Goal: Task Accomplishment & Management: Manage account settings

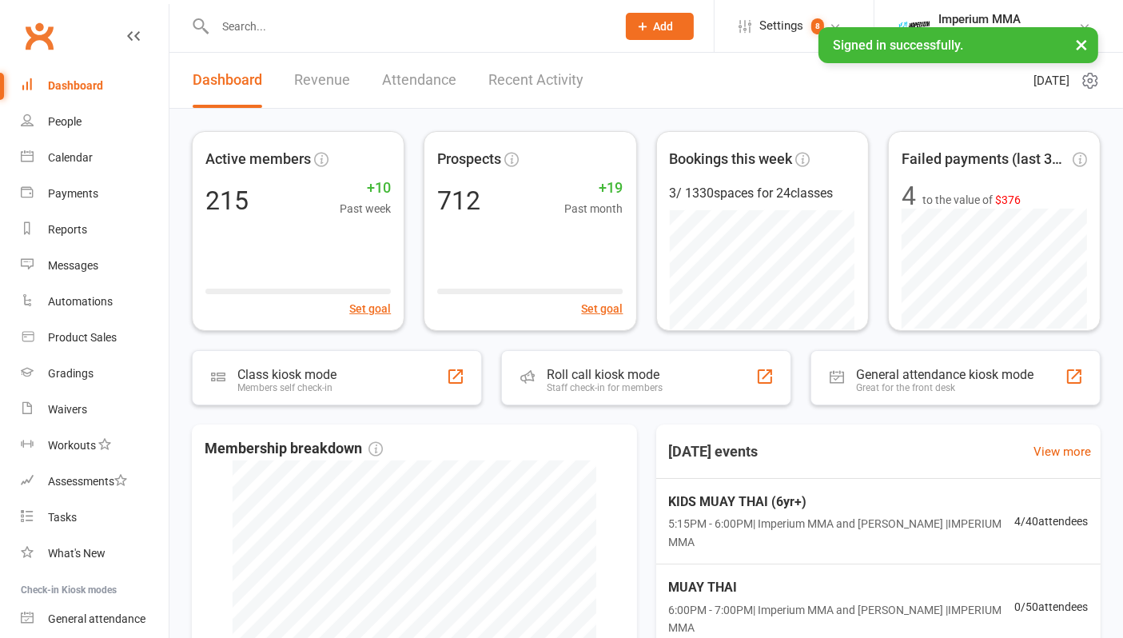
click at [299, 30] on input "text" at bounding box center [407, 26] width 395 height 22
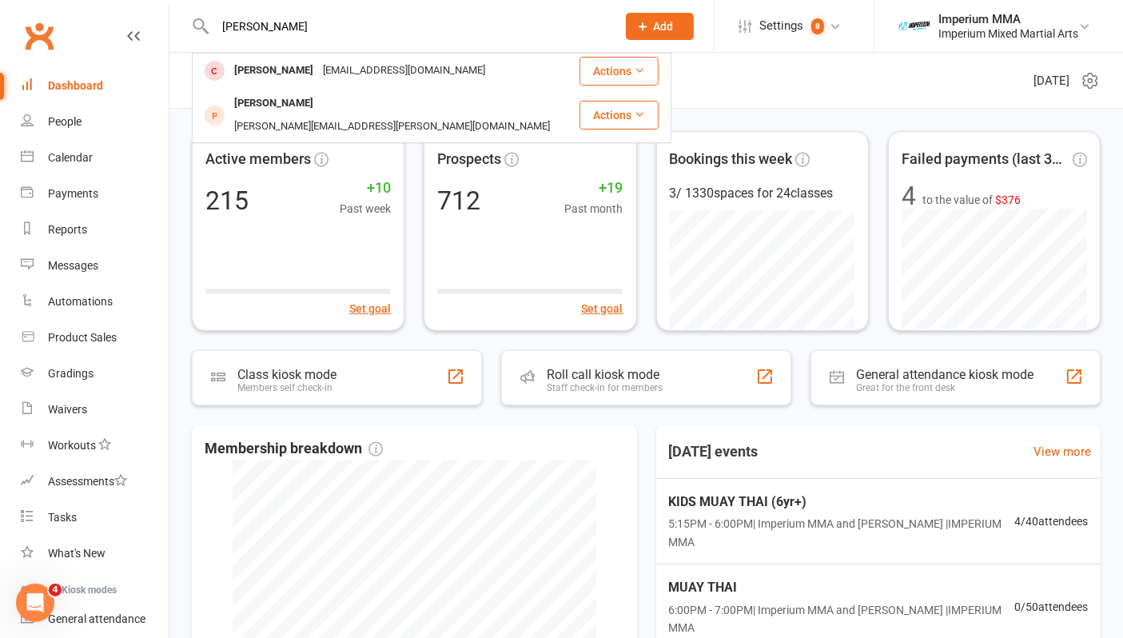
type input "lidiya"
click at [307, 69] on div "[PERSON_NAME]" at bounding box center [273, 70] width 89 height 23
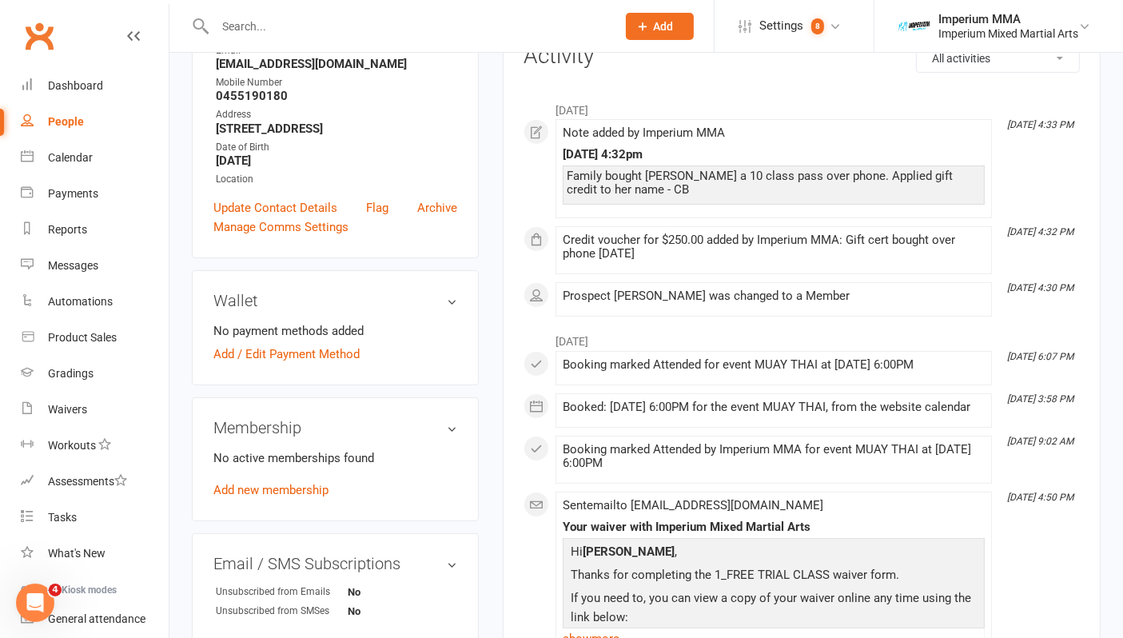
scroll to position [405, 0]
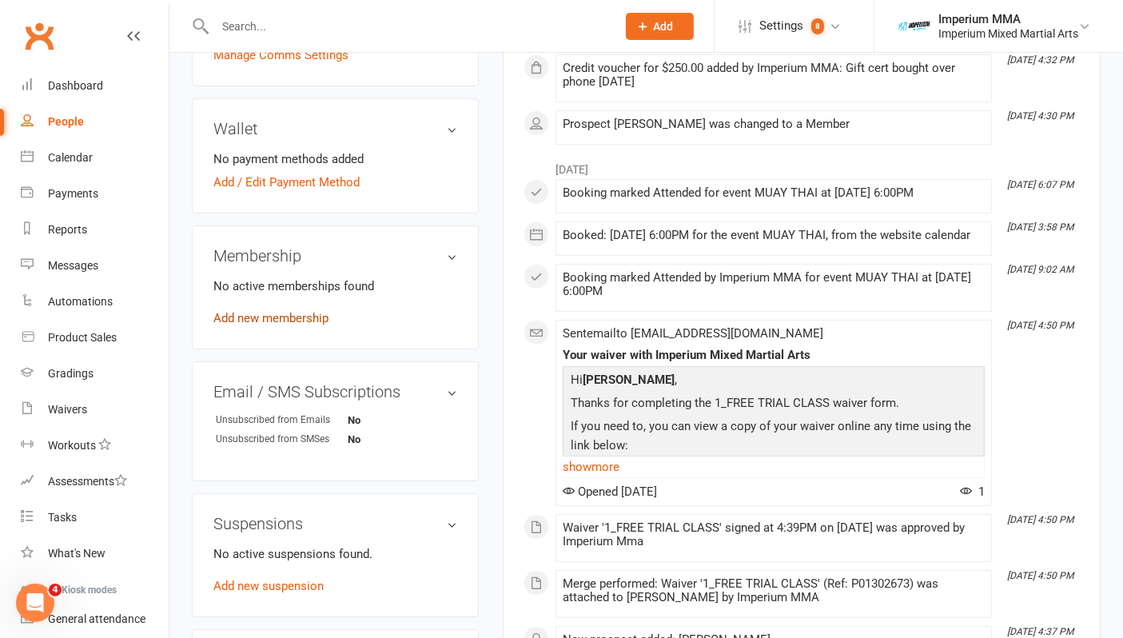
click at [284, 317] on link "Add new membership" at bounding box center [271, 318] width 115 height 14
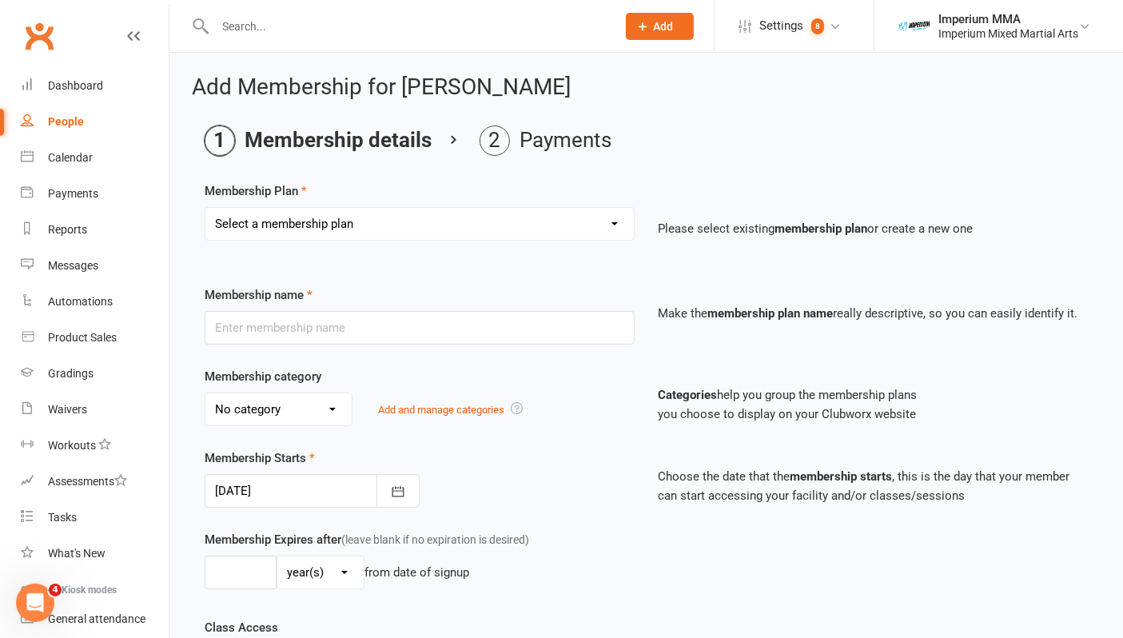
click at [375, 217] on select "Select a membership plan Create new Membership Plan ONE VISIT PASS KIDS 10 PACK…" at bounding box center [420, 224] width 429 height 32
select select "4"
click at [206, 208] on select "Select a membership plan Create new Membership Plan ONE VISIT PASS KIDS 10 PACK…" at bounding box center [420, 224] width 429 height 32
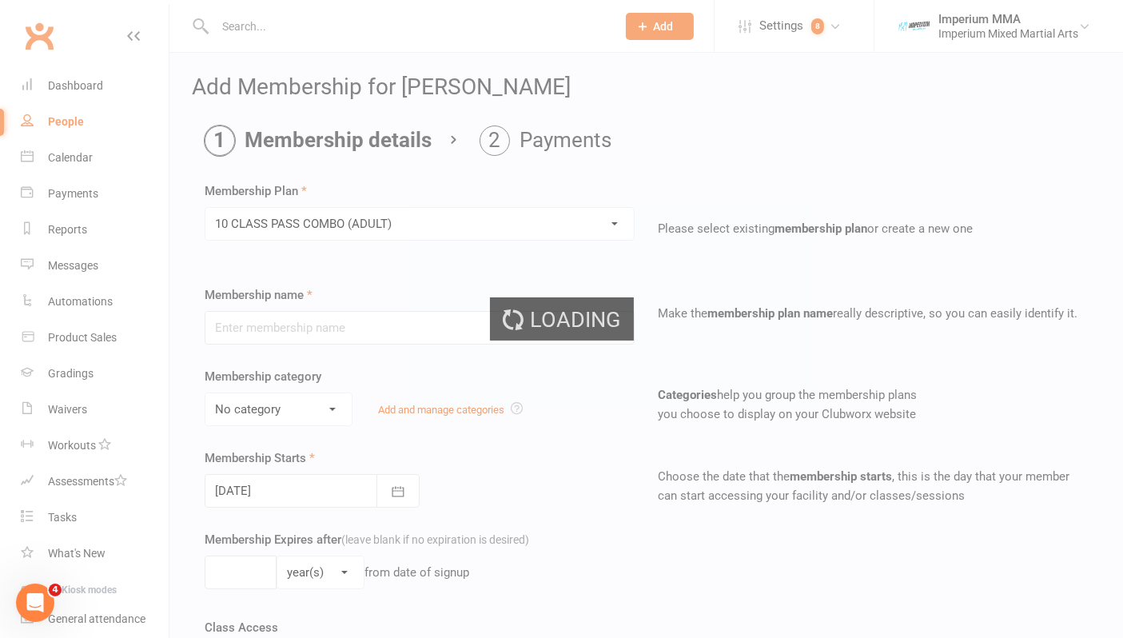
type input "10 CLASS PASS COMBO (ADULT)"
select select "0"
type input "1"
type input "10"
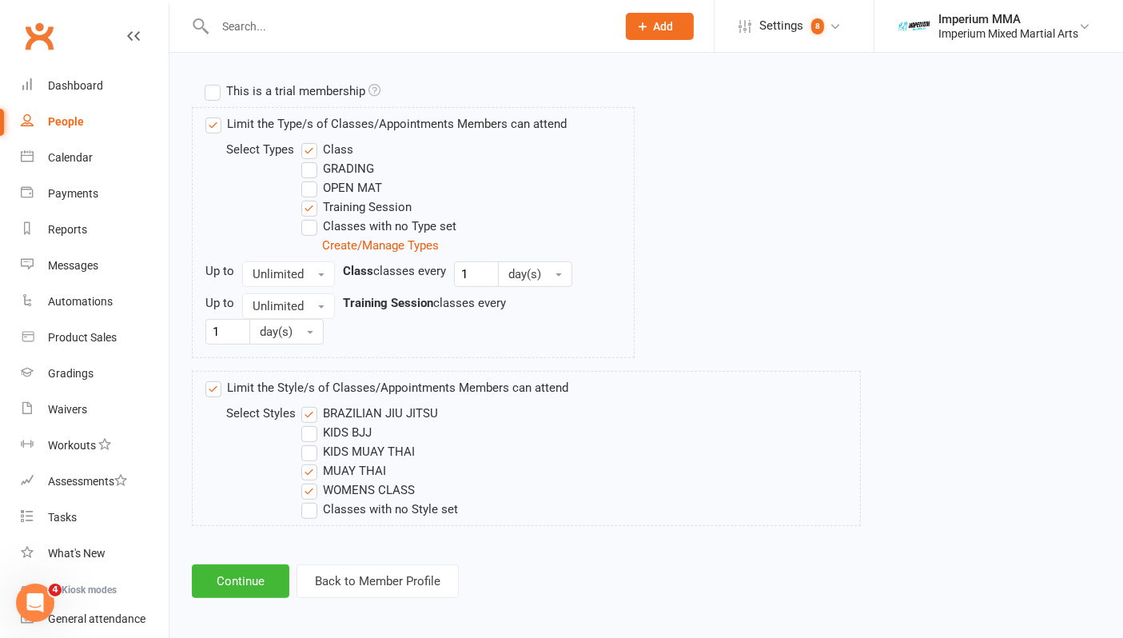
scroll to position [753, 0]
click at [313, 489] on label "WOMENS CLASS" at bounding box center [358, 489] width 114 height 19
click at [312, 480] on input "WOMENS CLASS" at bounding box center [306, 480] width 10 height 0
drag, startPoint x: 221, startPoint y: 574, endPoint x: 444, endPoint y: 553, distance: 223.3
click at [223, 575] on button "Continue" at bounding box center [241, 581] width 98 height 34
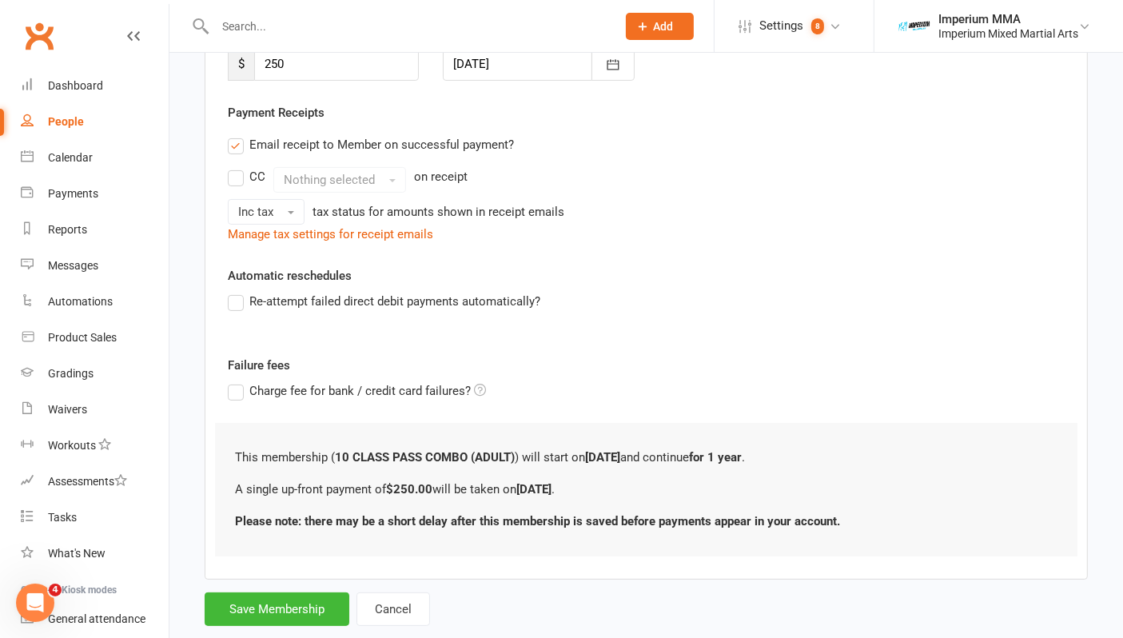
scroll to position [266, 0]
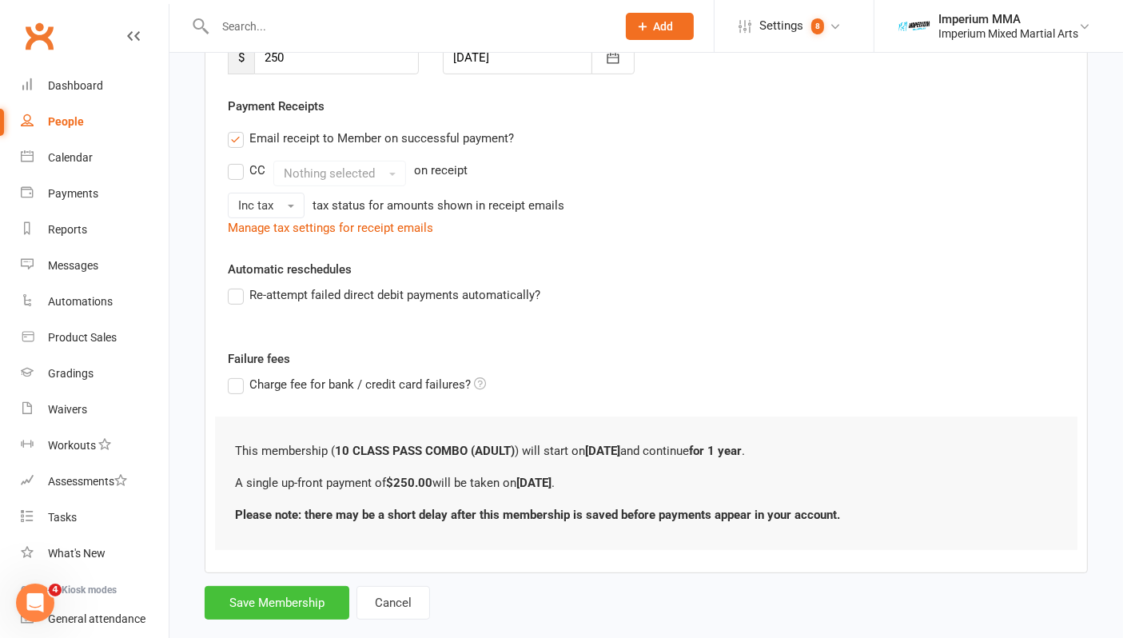
click at [297, 603] on button "Save Membership" at bounding box center [277, 603] width 145 height 34
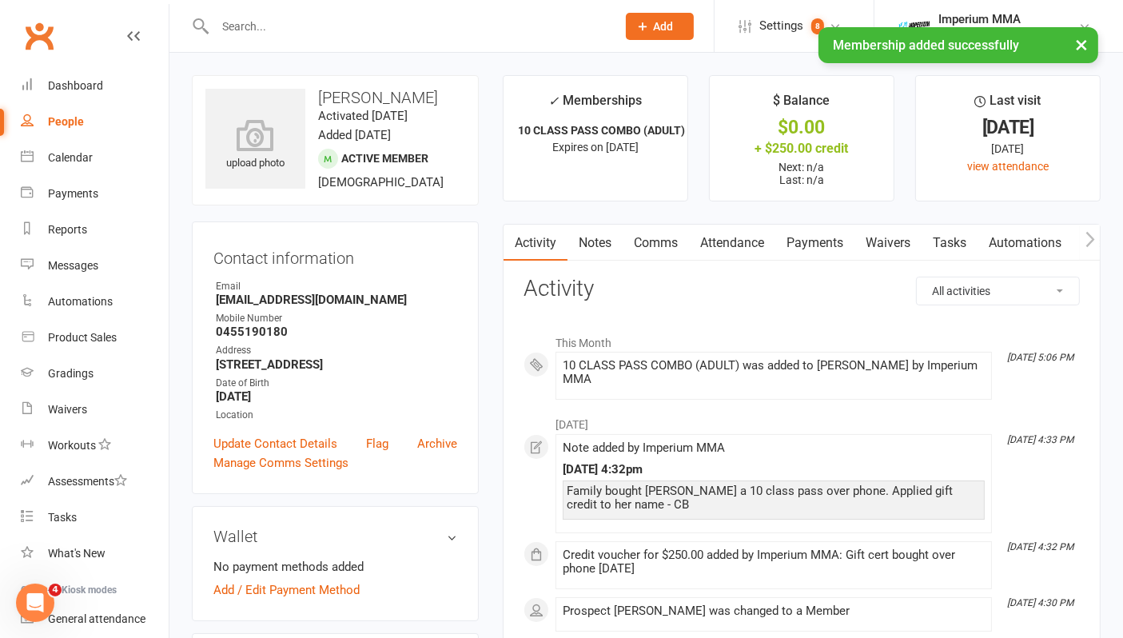
click at [816, 241] on link "Payments" at bounding box center [815, 243] width 79 height 37
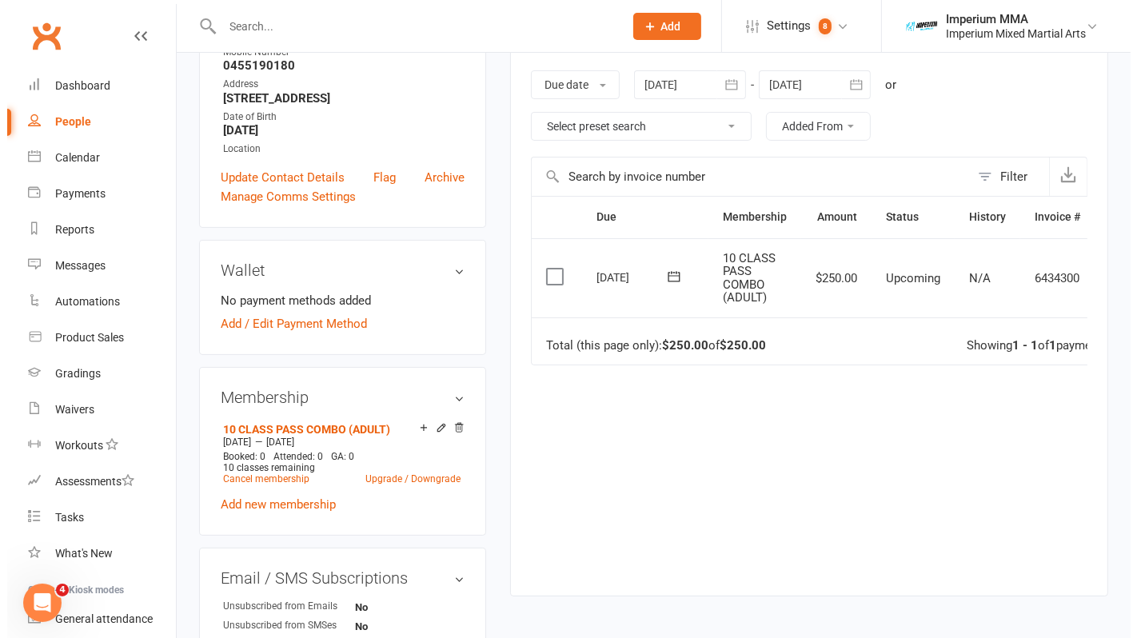
scroll to position [0, 56]
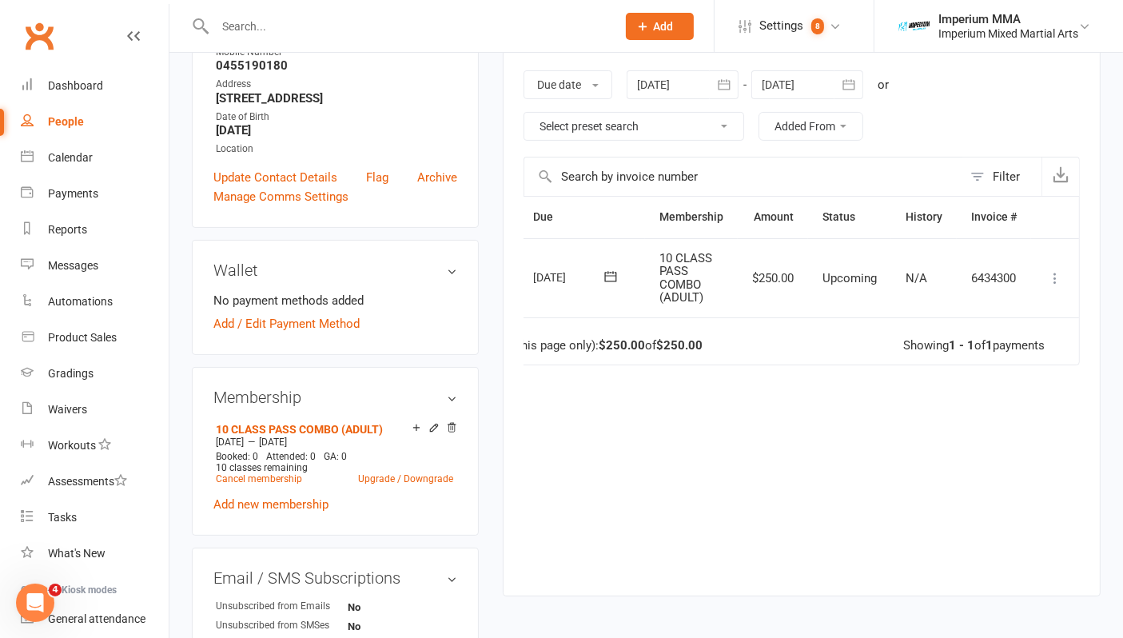
click at [1056, 276] on icon at bounding box center [1056, 278] width 16 height 16
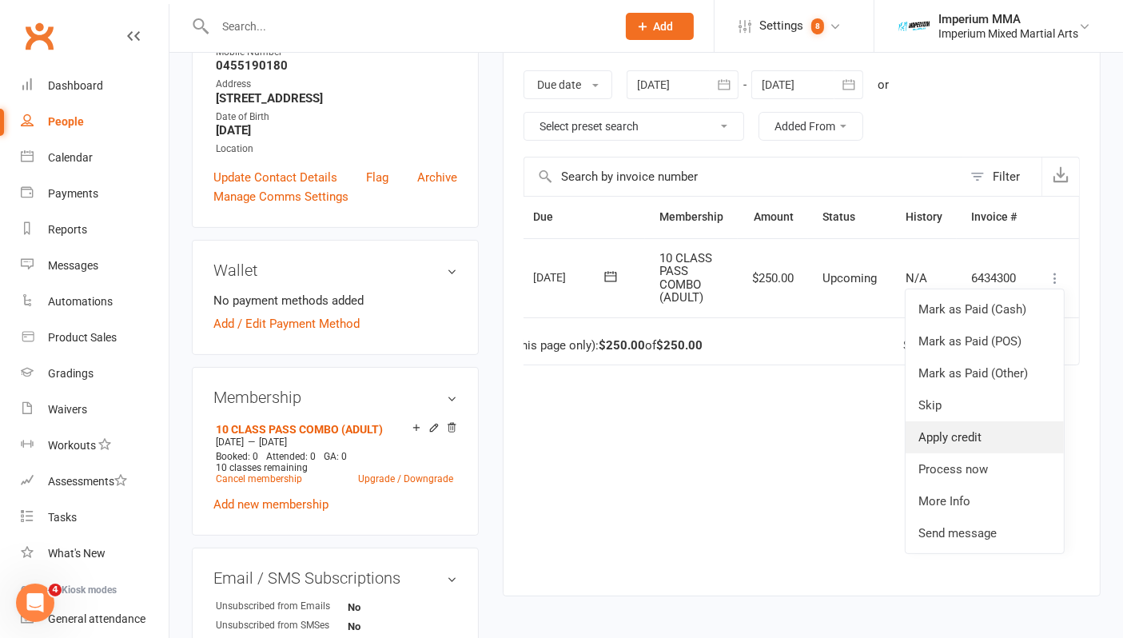
click at [944, 438] on link "Apply credit" at bounding box center [985, 437] width 158 height 32
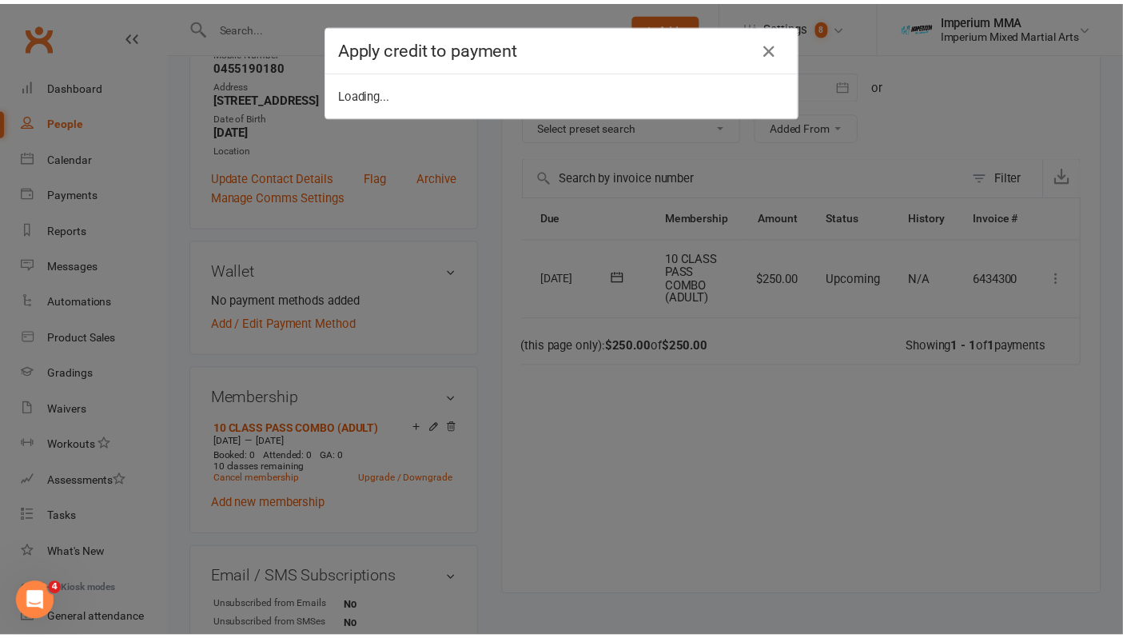
scroll to position [0, 47]
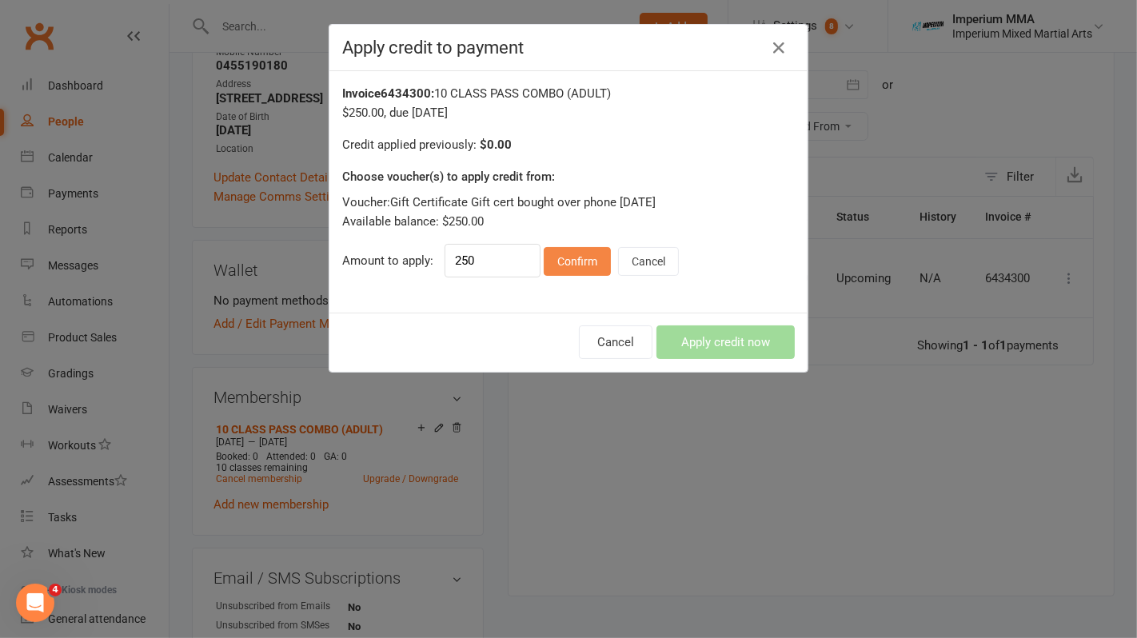
click at [564, 260] on button "Confirm" at bounding box center [577, 261] width 67 height 29
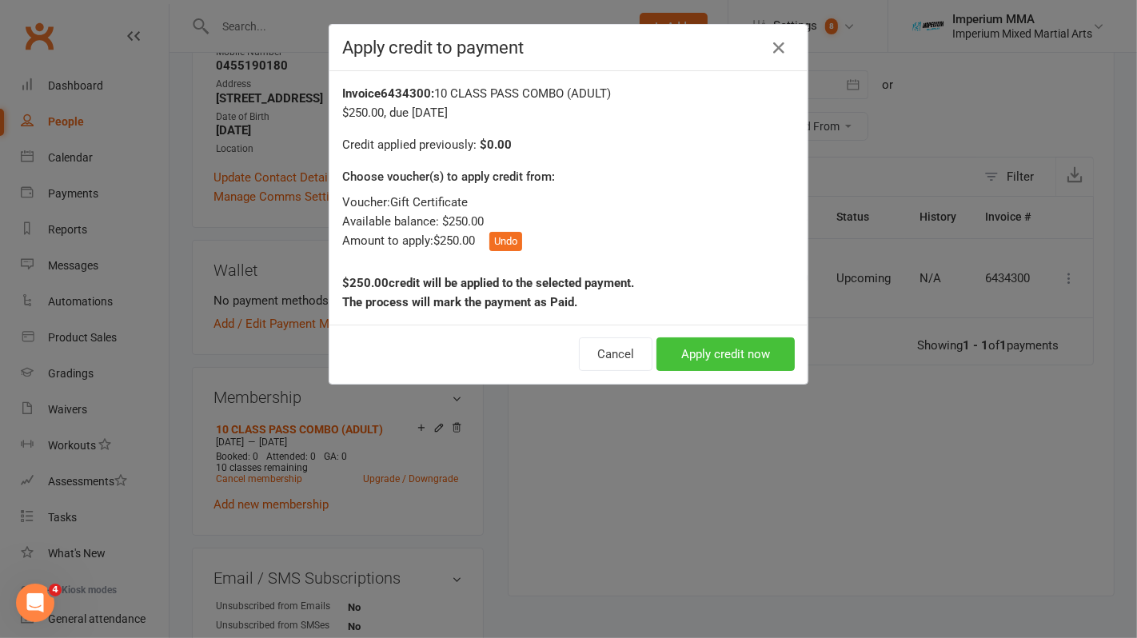
click at [707, 354] on button "Apply credit now" at bounding box center [725, 354] width 138 height 34
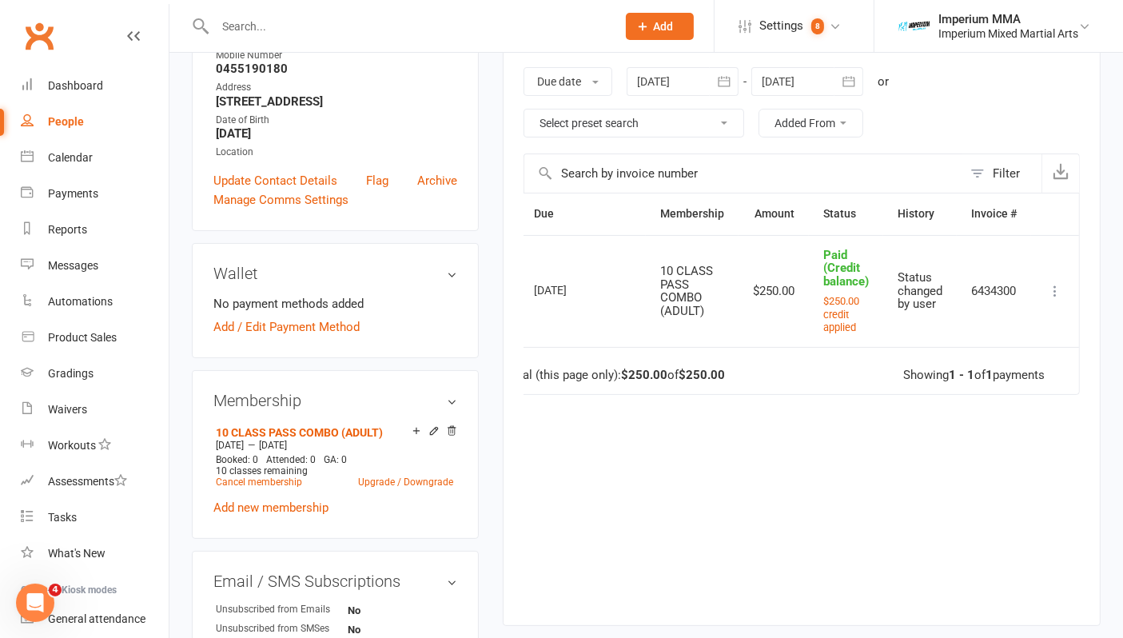
scroll to position [266, 0]
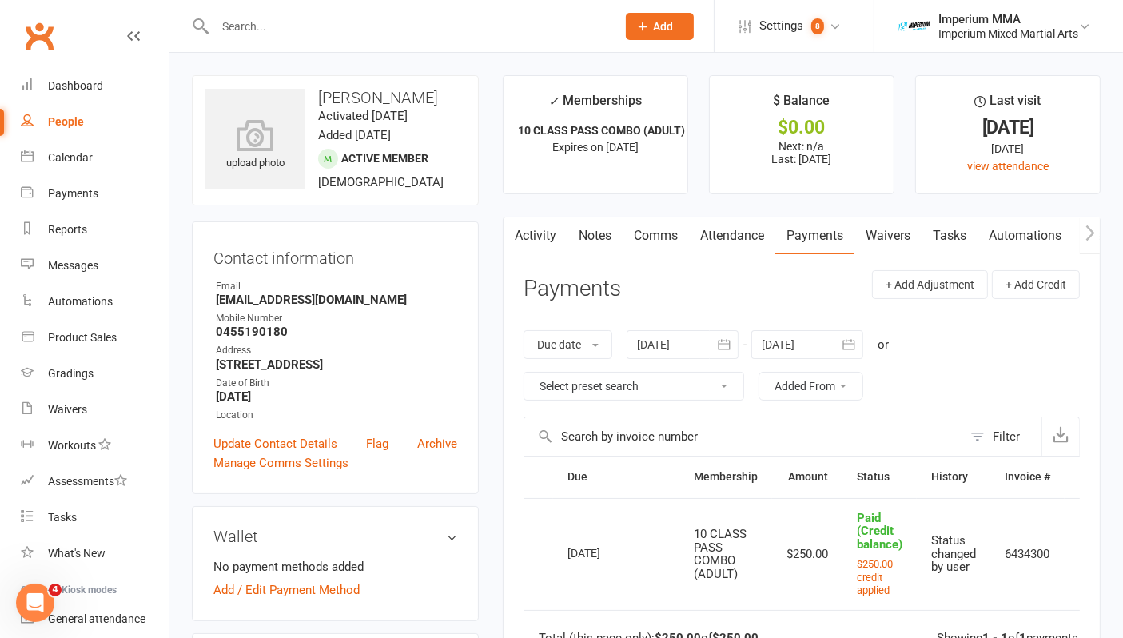
click at [522, 236] on button "button" at bounding box center [514, 235] width 20 height 36
click at [534, 233] on link "Activity" at bounding box center [536, 235] width 64 height 37
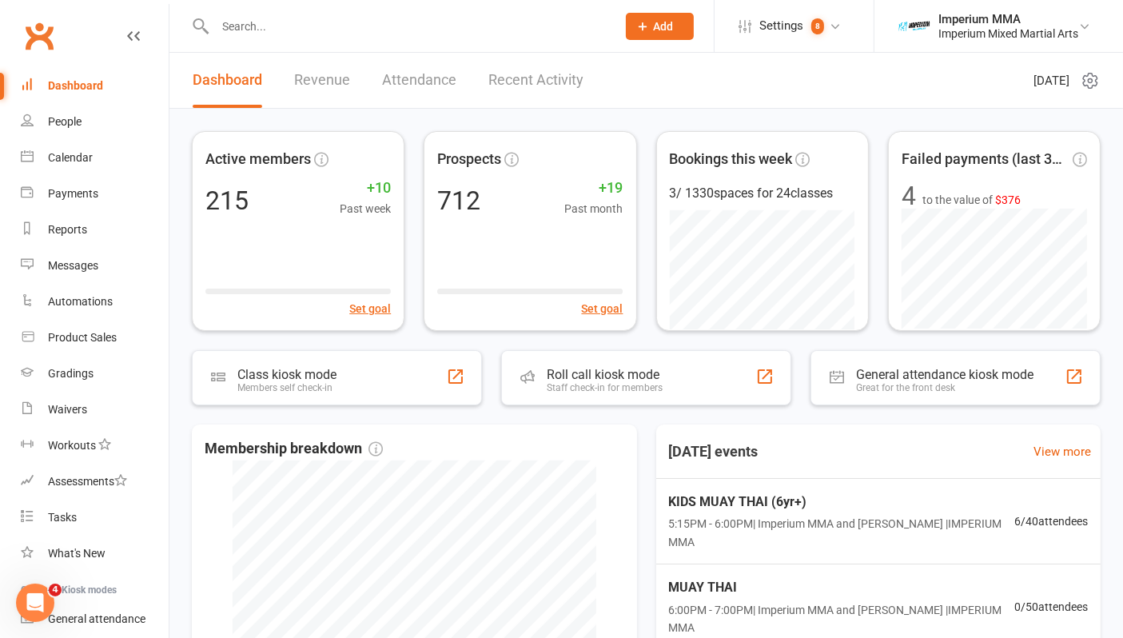
click at [251, 26] on input "text" at bounding box center [407, 26] width 395 height 22
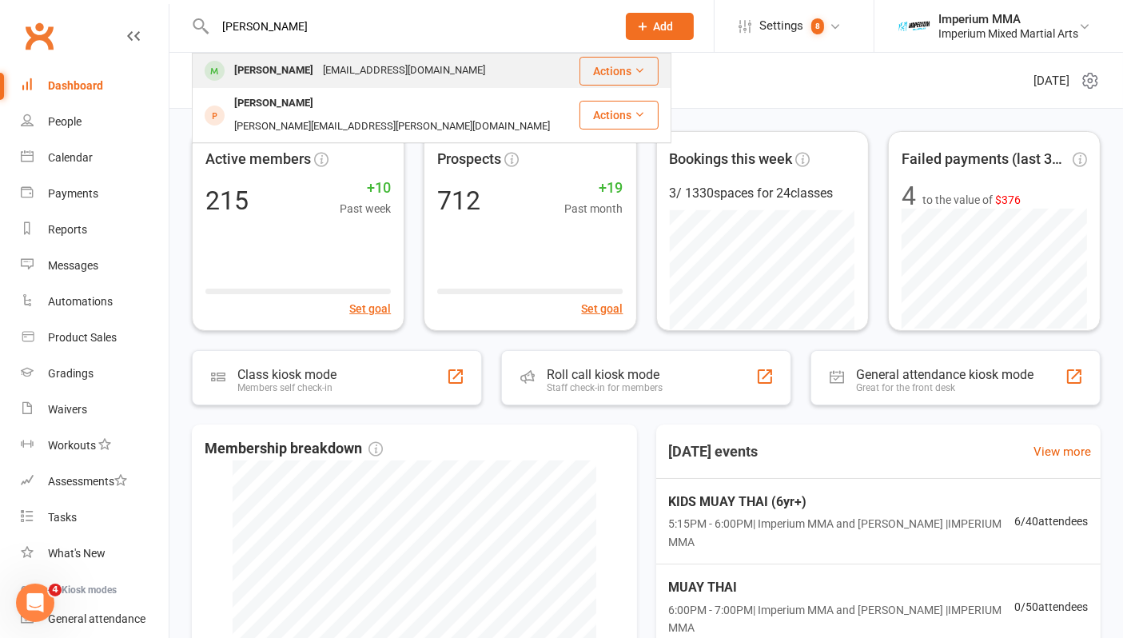
type input "lidiya"
click at [287, 78] on div "[PERSON_NAME]" at bounding box center [273, 70] width 89 height 23
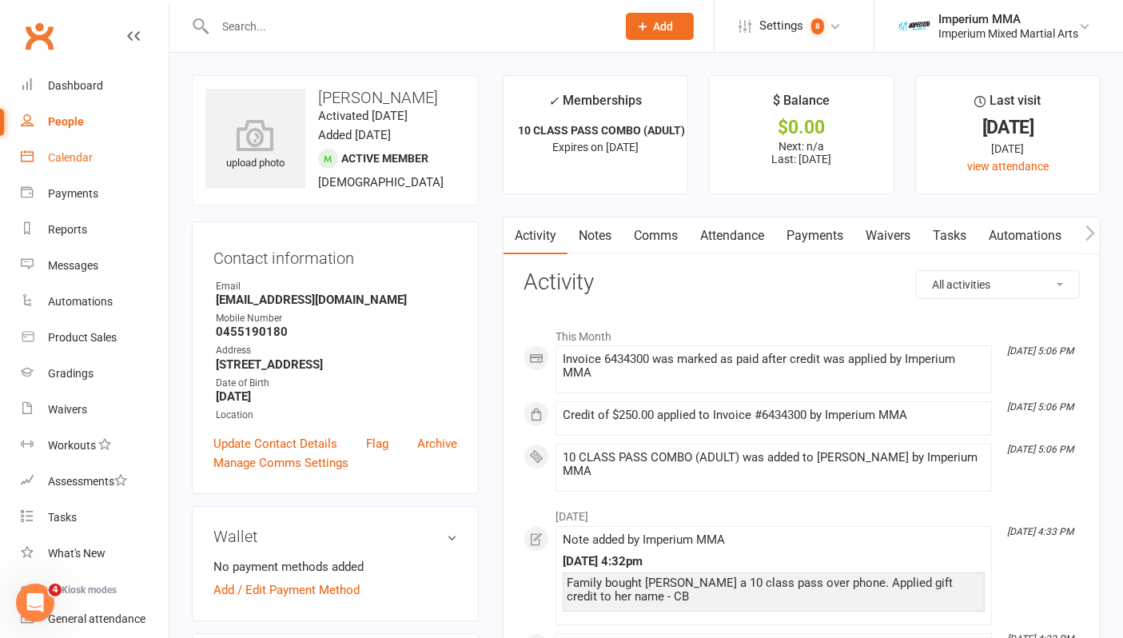
drag, startPoint x: 75, startPoint y: 158, endPoint x: 383, endPoint y: 171, distance: 308.1
click at [74, 158] on div "Calendar" at bounding box center [70, 157] width 45 height 13
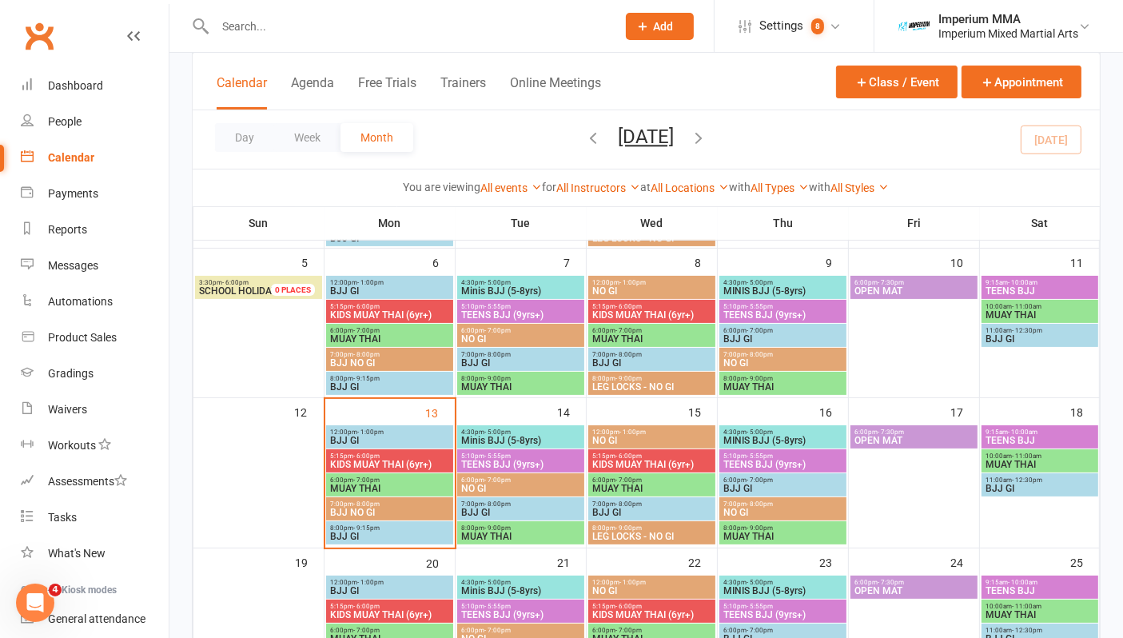
scroll to position [266, 0]
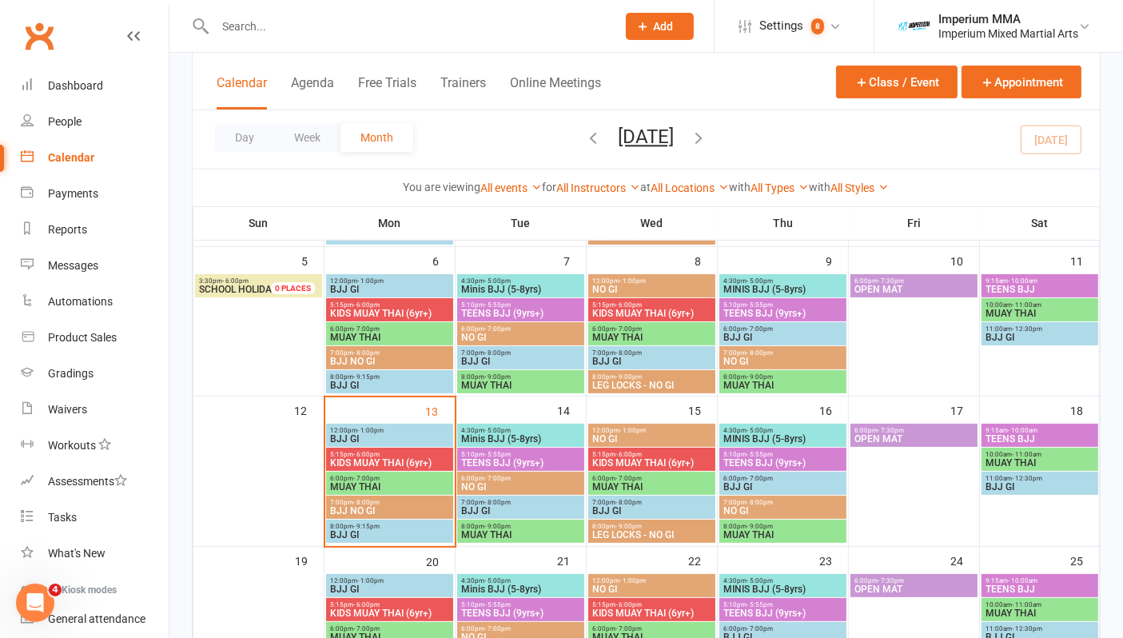
click at [393, 455] on span "5:15pm - 6:00pm" at bounding box center [389, 454] width 121 height 7
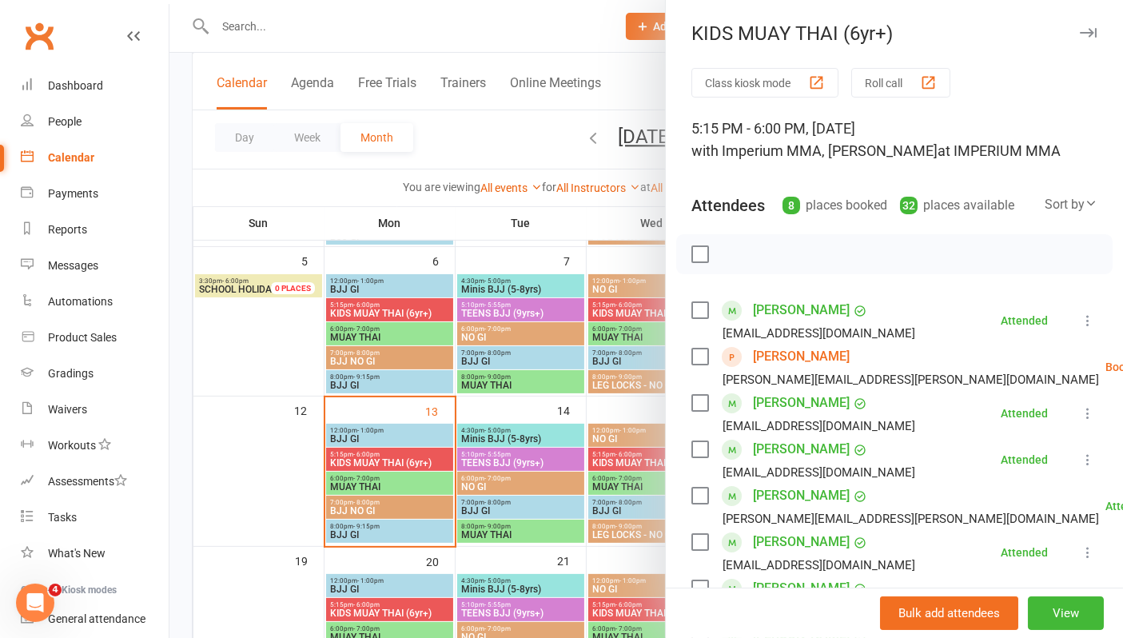
click at [771, 358] on link "Leo Harris" at bounding box center [801, 357] width 97 height 26
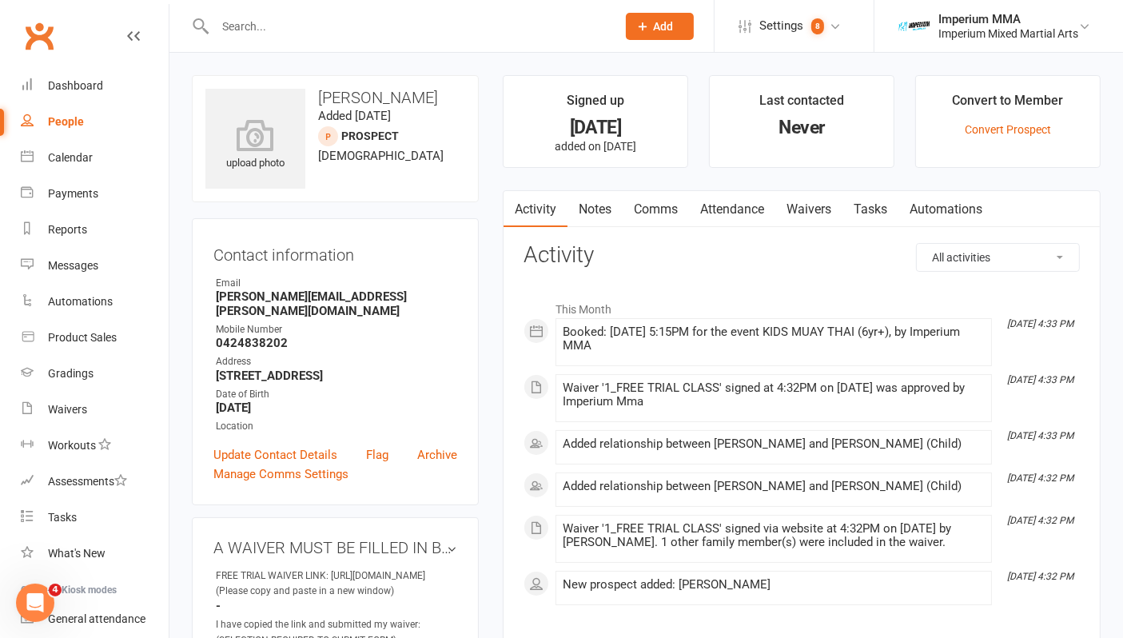
click at [806, 210] on link "Waivers" at bounding box center [809, 209] width 67 height 37
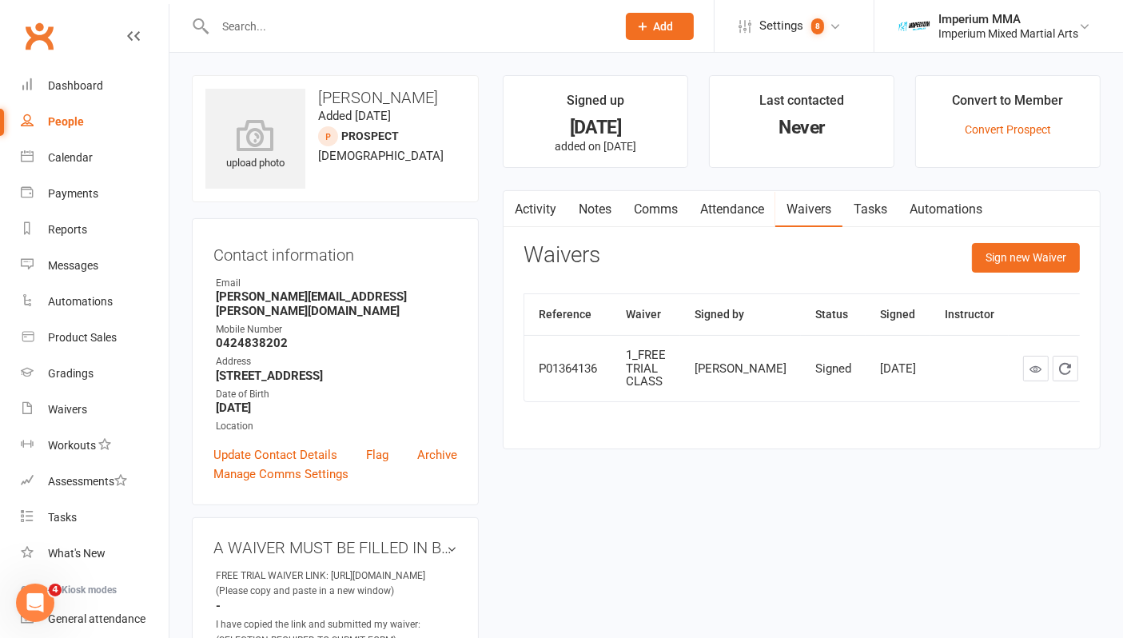
click at [525, 201] on link "Activity" at bounding box center [536, 209] width 64 height 37
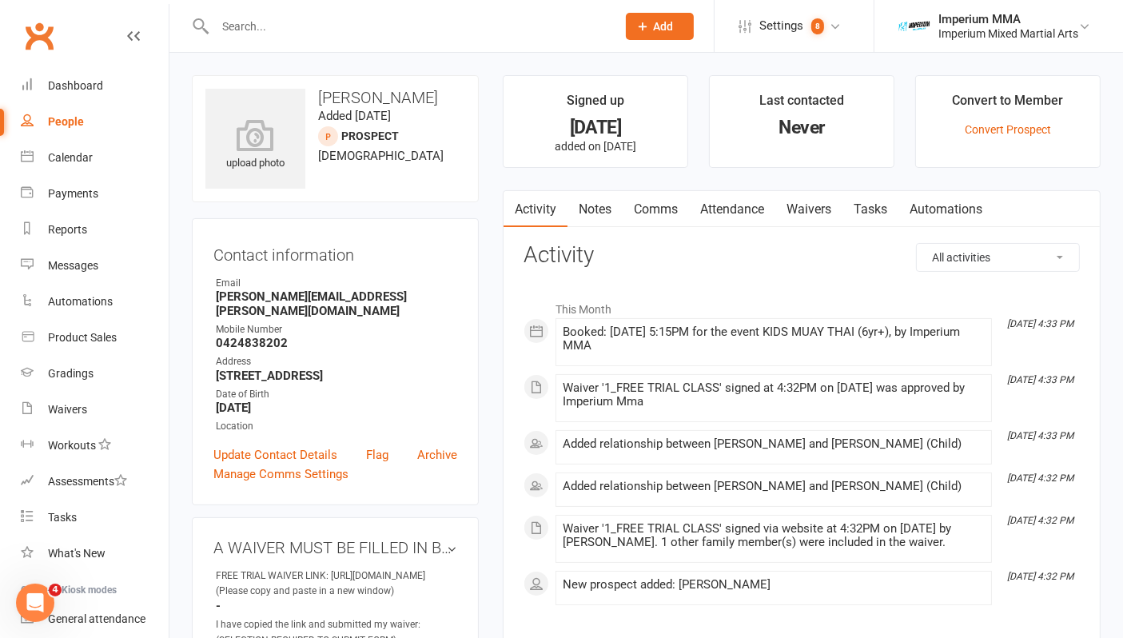
click at [719, 206] on link "Attendance" at bounding box center [732, 209] width 86 height 37
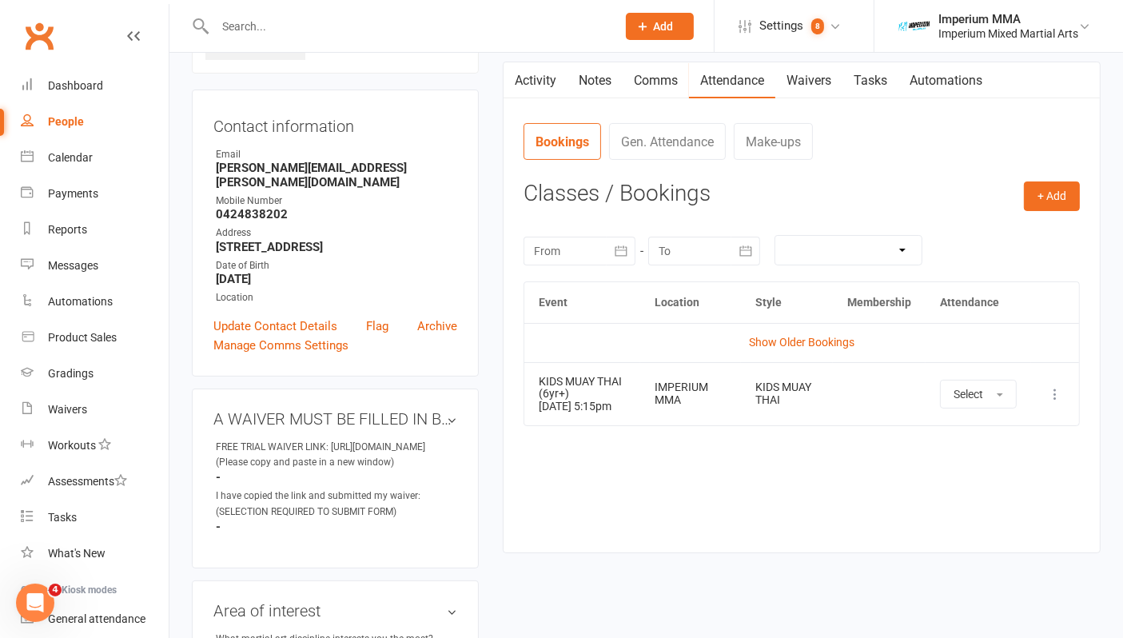
scroll to position [178, 0]
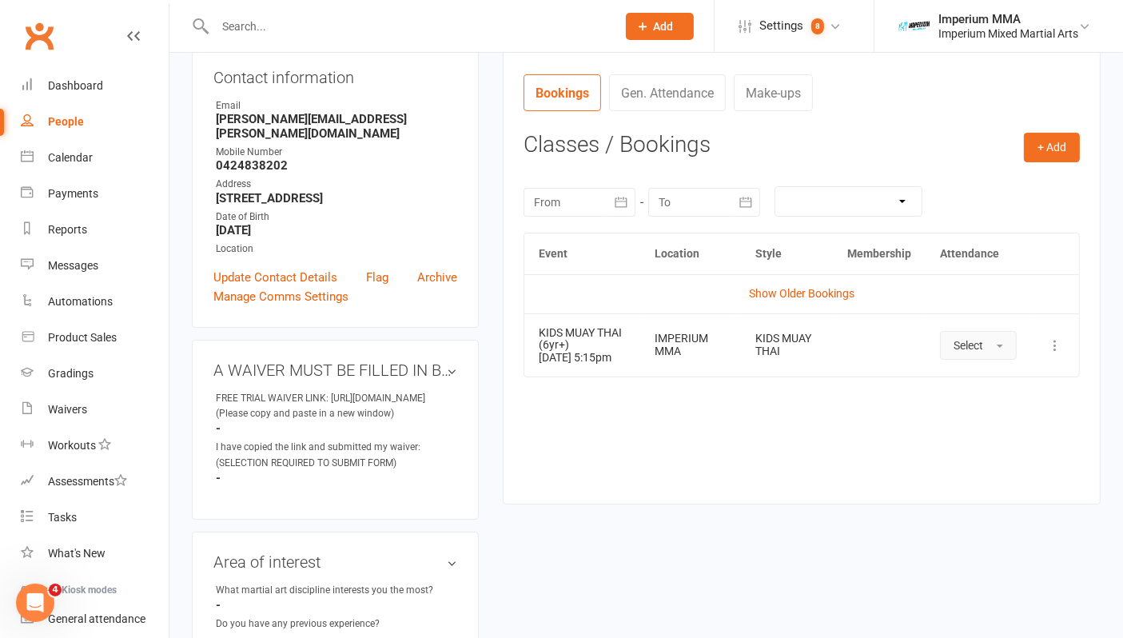
click at [995, 347] on button "Select" at bounding box center [978, 345] width 77 height 29
click at [978, 388] on span "Attended" at bounding box center [978, 381] width 48 height 14
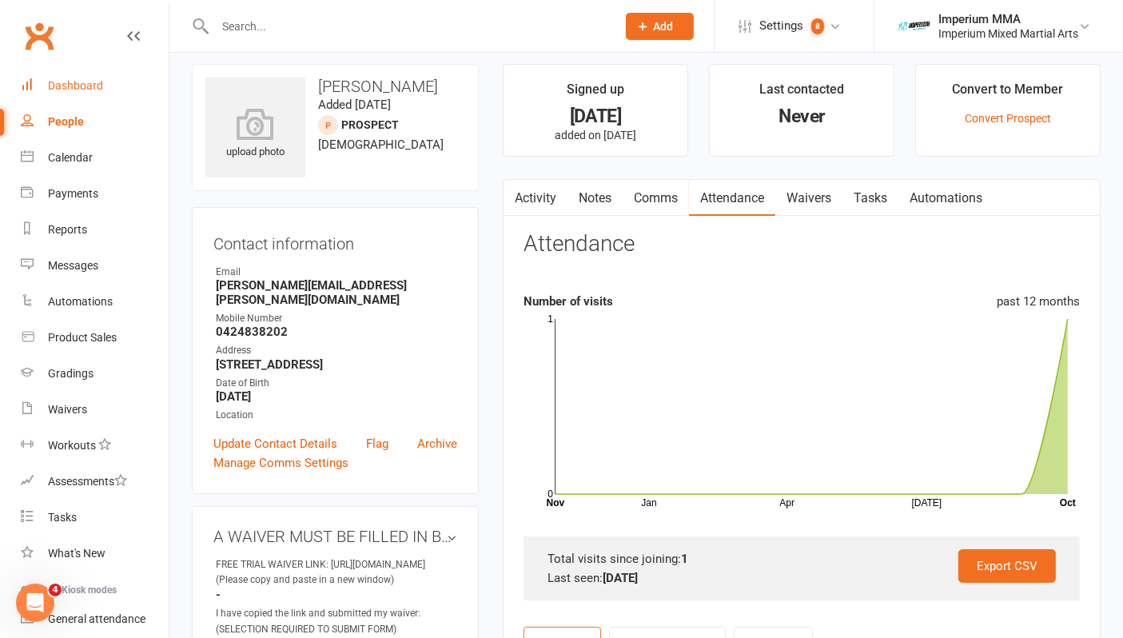
scroll to position [0, 0]
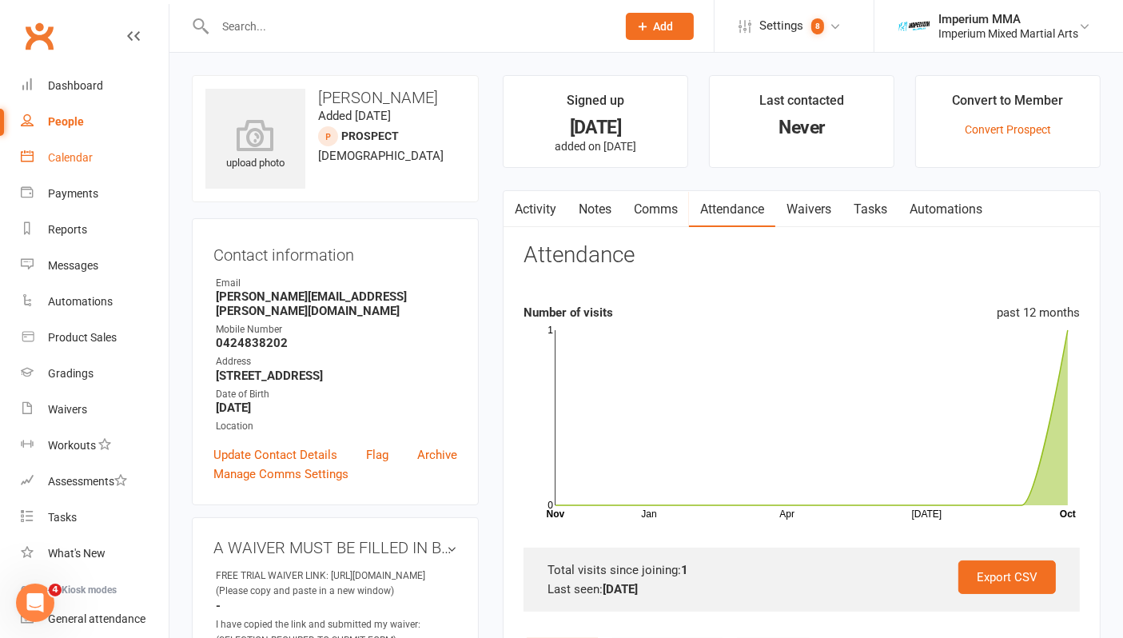
drag, startPoint x: 88, startPoint y: 164, endPoint x: 183, endPoint y: 170, distance: 95.3
click at [88, 164] on link "Calendar" at bounding box center [95, 158] width 148 height 36
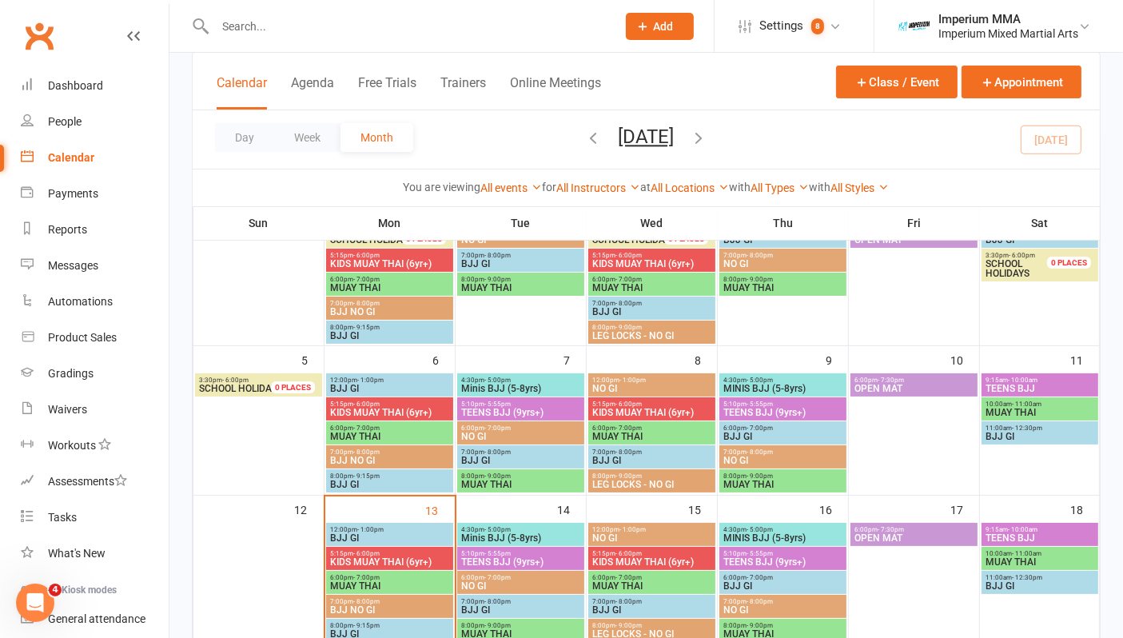
scroll to position [355, 0]
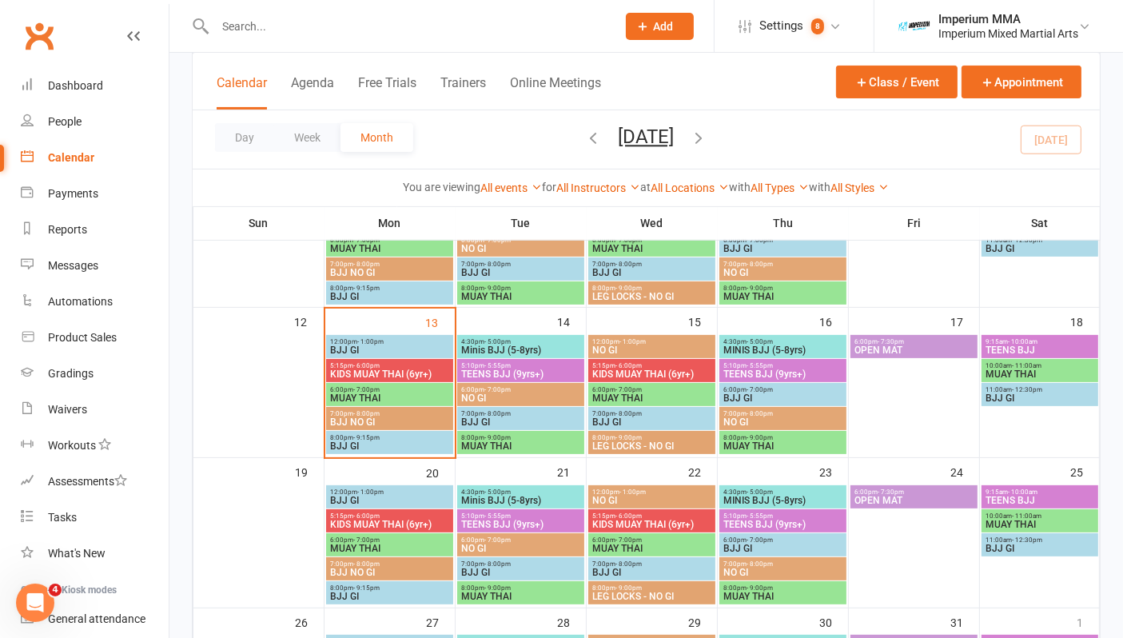
click at [380, 372] on span "KIDS MUAY THAI (6yr+)" at bounding box center [389, 374] width 121 height 10
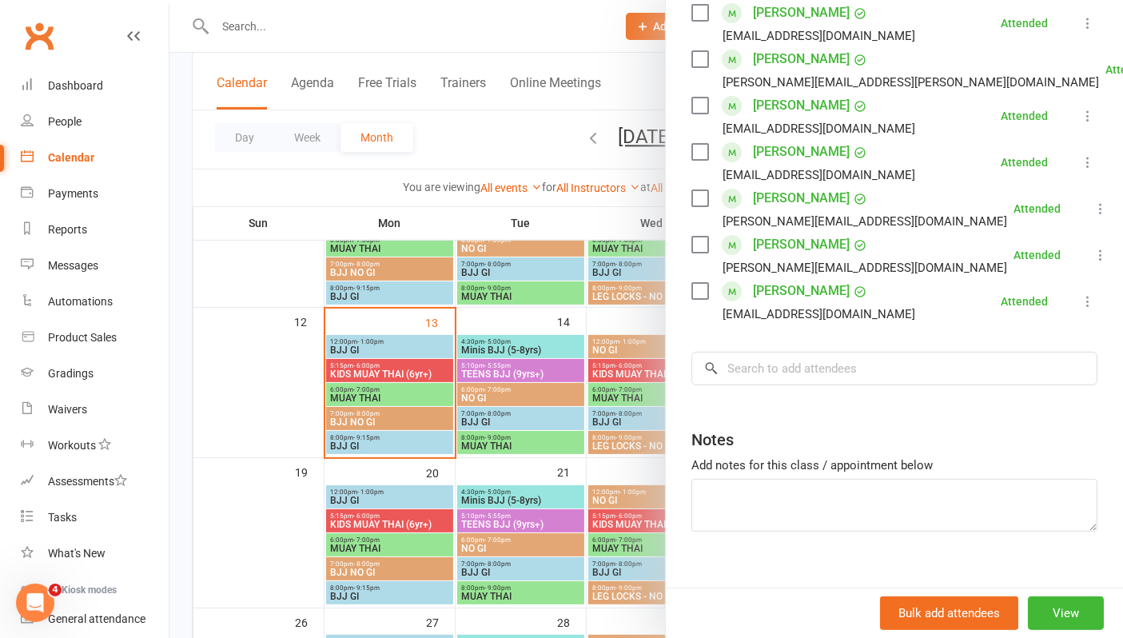
scroll to position [444, 0]
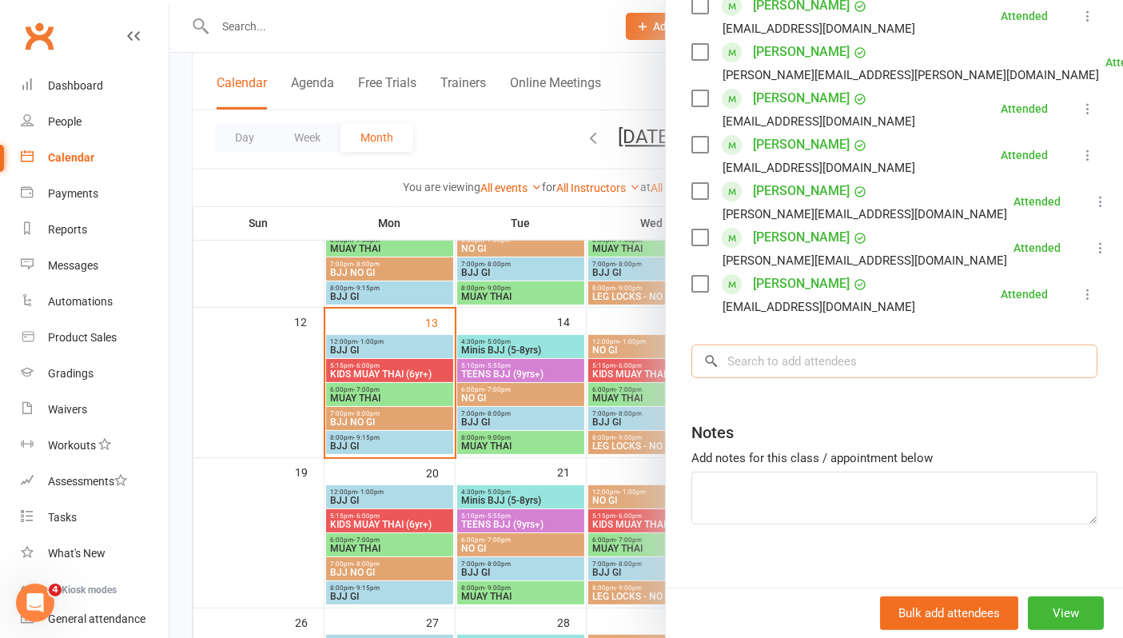
click at [872, 368] on input "search" at bounding box center [895, 362] width 406 height 34
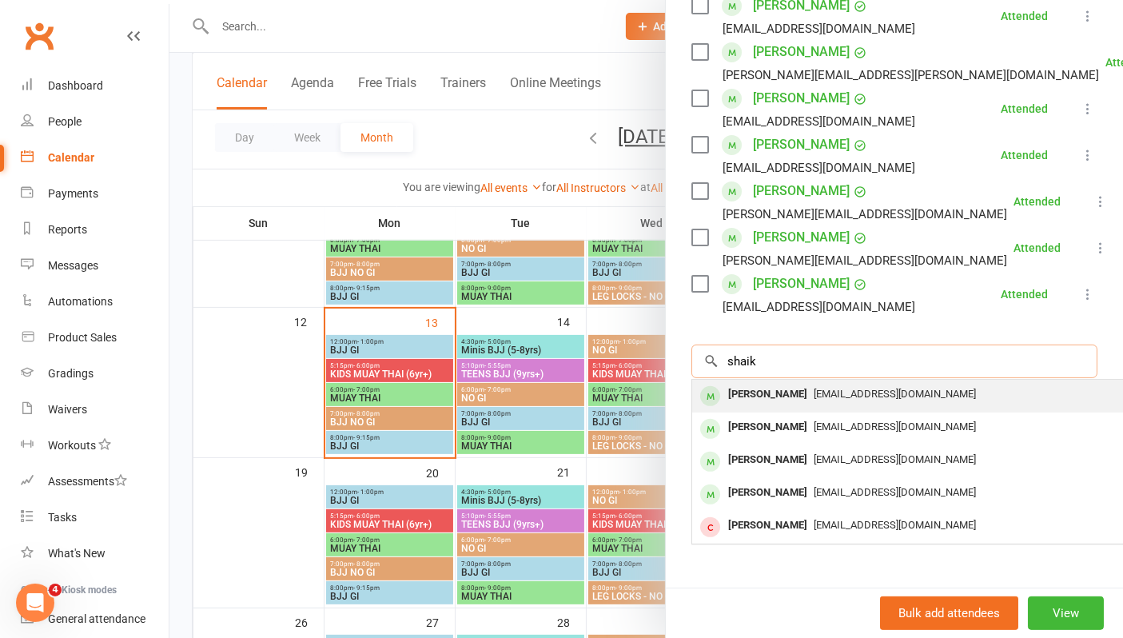
type input "shaik"
click at [750, 395] on div "Haider Shaikh" at bounding box center [768, 394] width 92 height 23
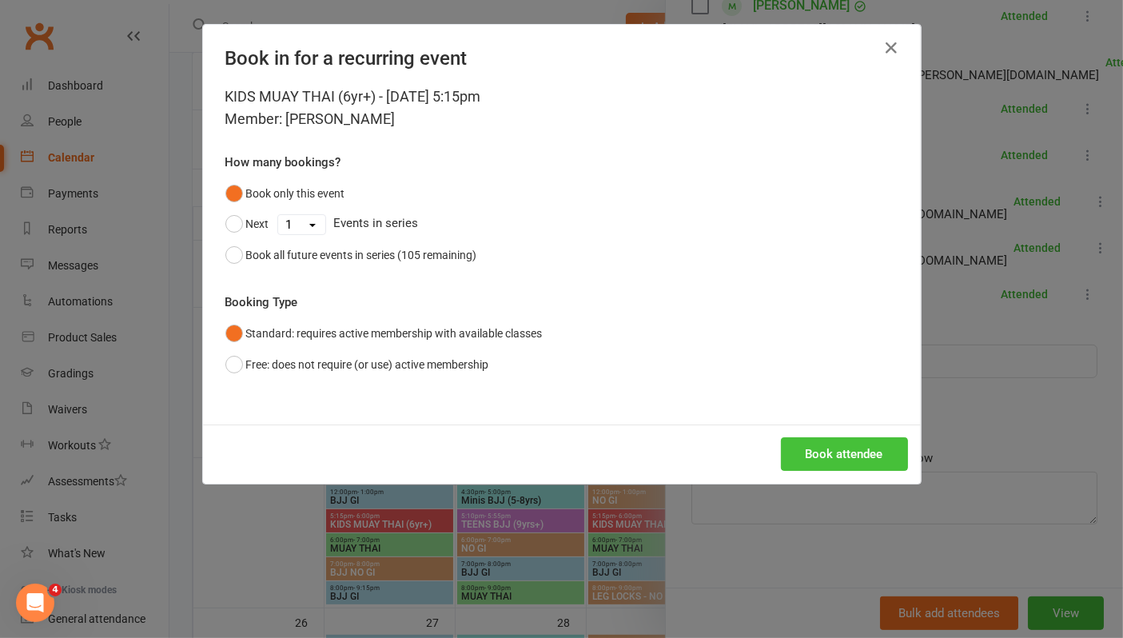
click at [819, 453] on button "Book attendee" at bounding box center [844, 454] width 127 height 34
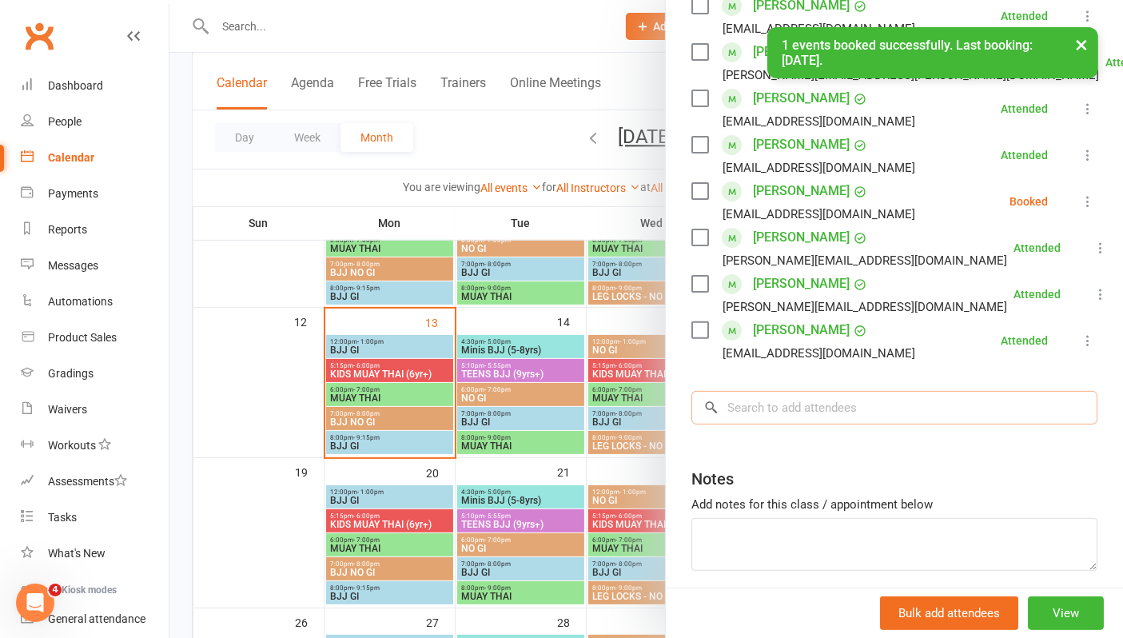
click at [784, 405] on input "search" at bounding box center [895, 408] width 406 height 34
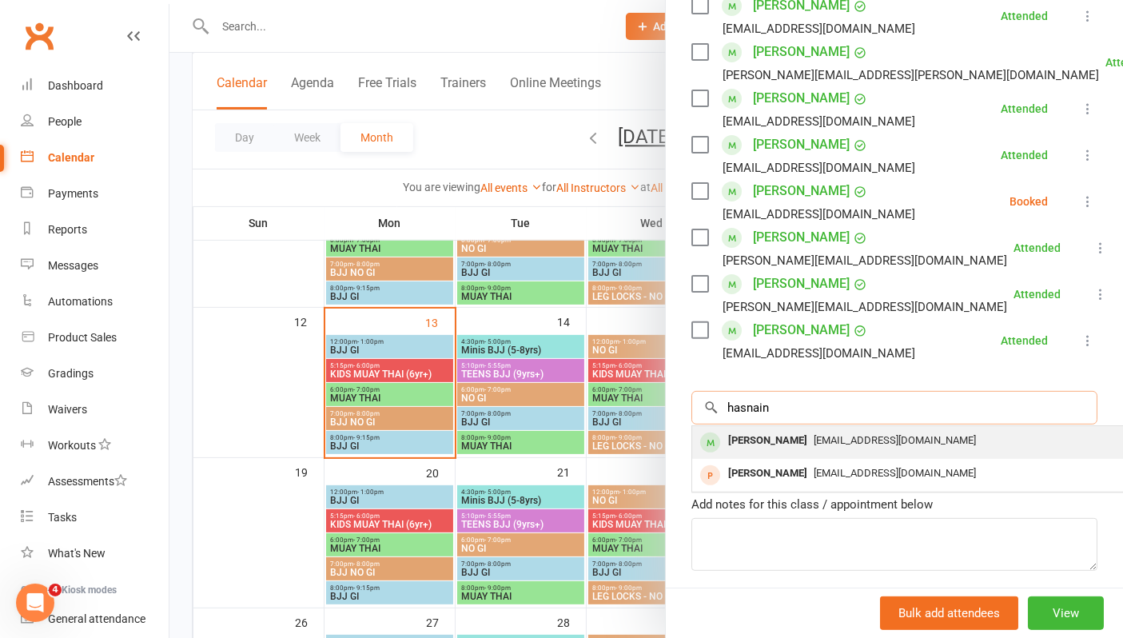
type input "hasnain"
click at [785, 443] on div "Hasnain Shaikh" at bounding box center [768, 440] width 92 height 23
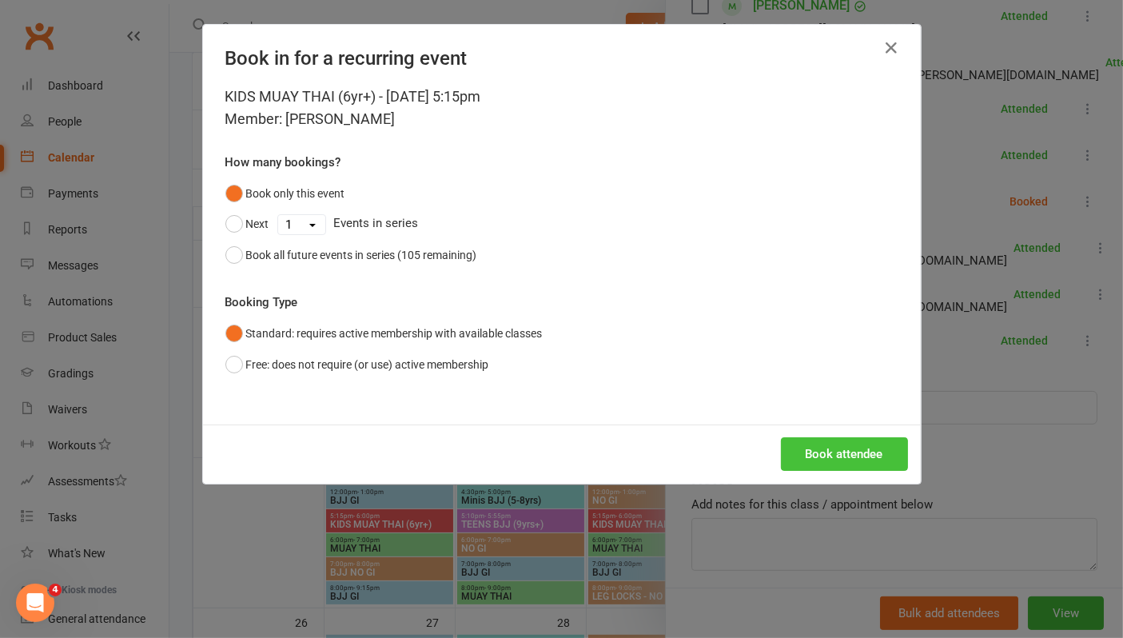
click at [853, 455] on button "Book attendee" at bounding box center [844, 454] width 127 height 34
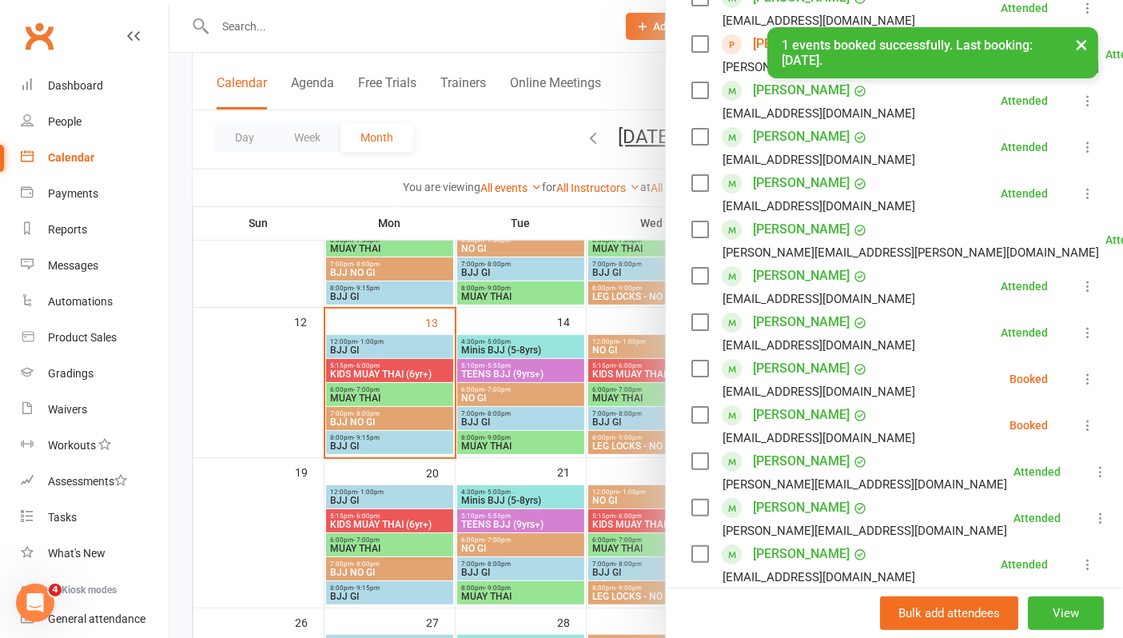
scroll to position [491, 0]
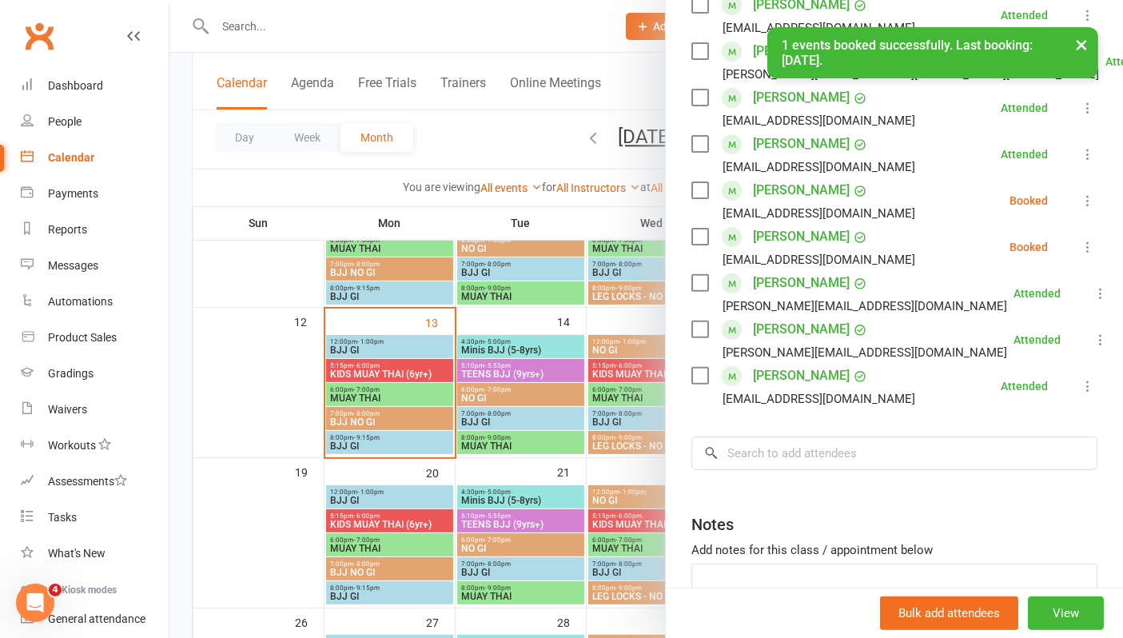
click at [1080, 198] on icon at bounding box center [1088, 201] width 16 height 16
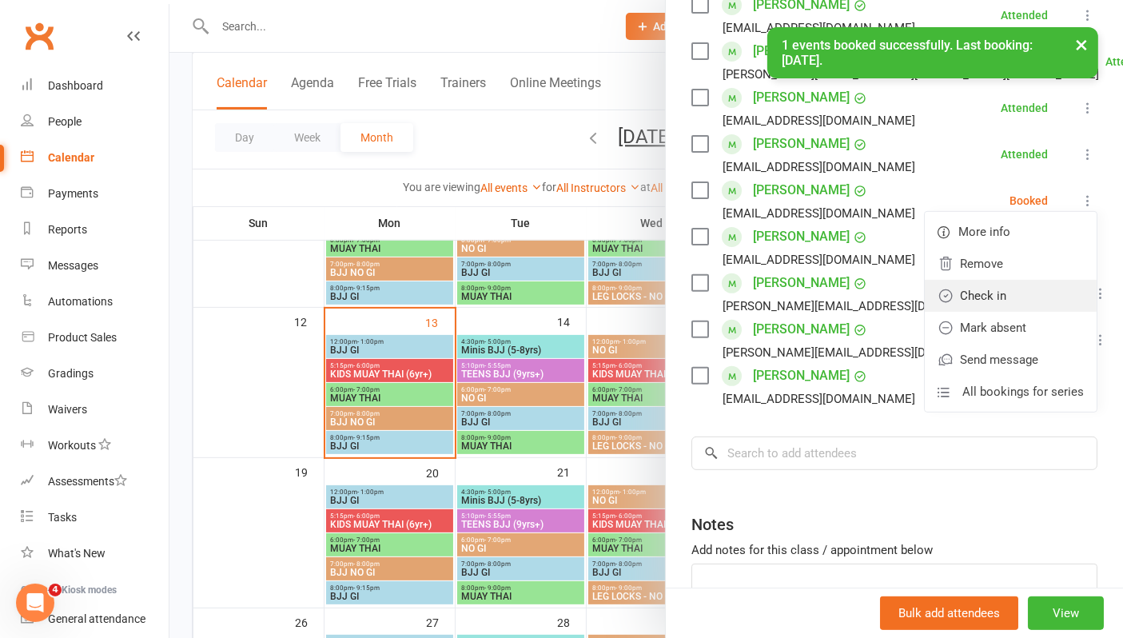
click at [958, 294] on link "Check in" at bounding box center [1011, 296] width 172 height 32
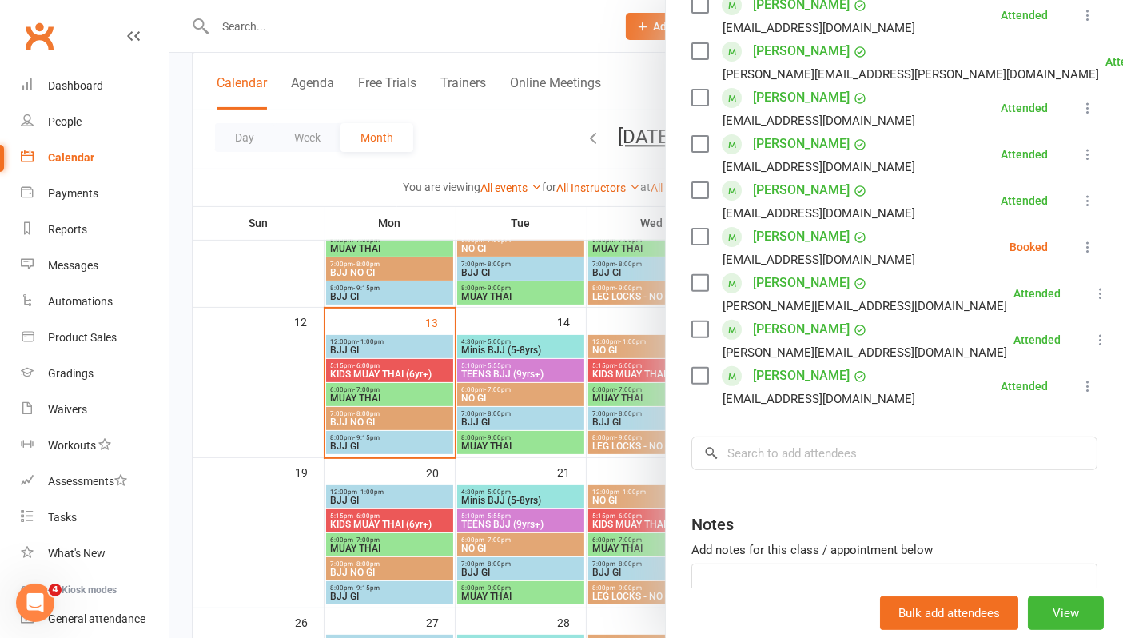
click at [1080, 248] on icon at bounding box center [1088, 247] width 16 height 16
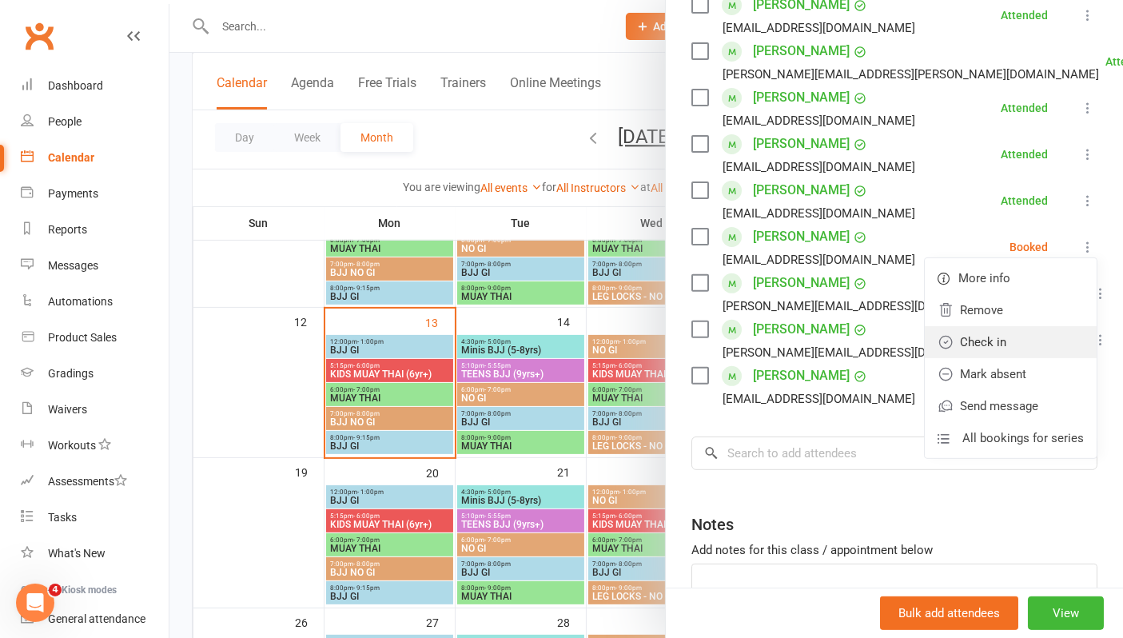
click at [963, 342] on link "Check in" at bounding box center [1011, 342] width 172 height 32
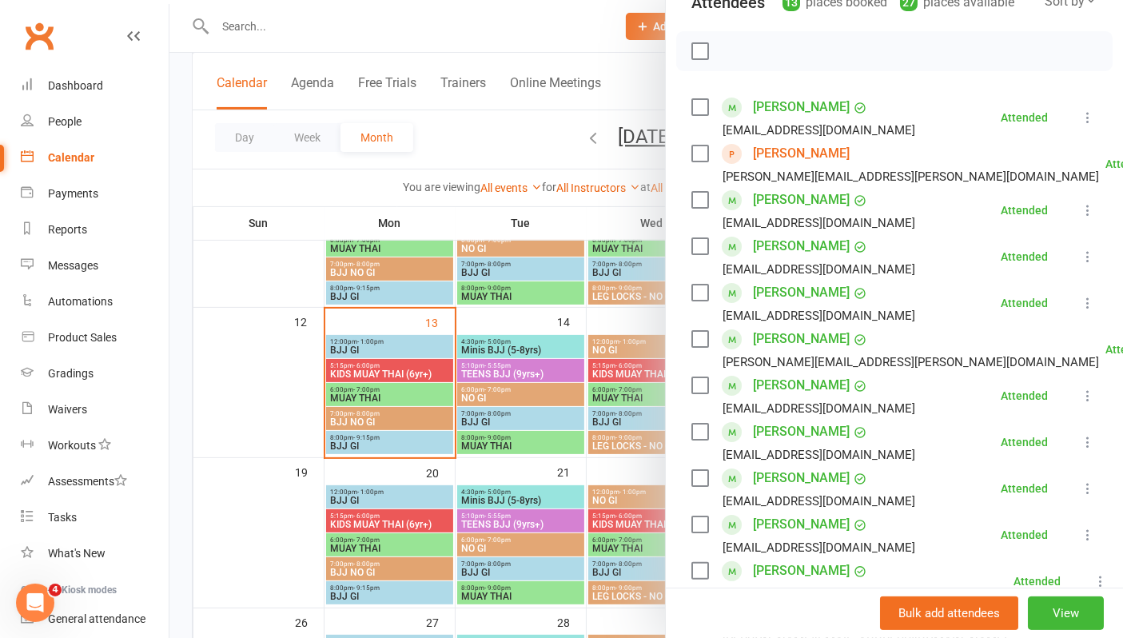
scroll to position [0, 0]
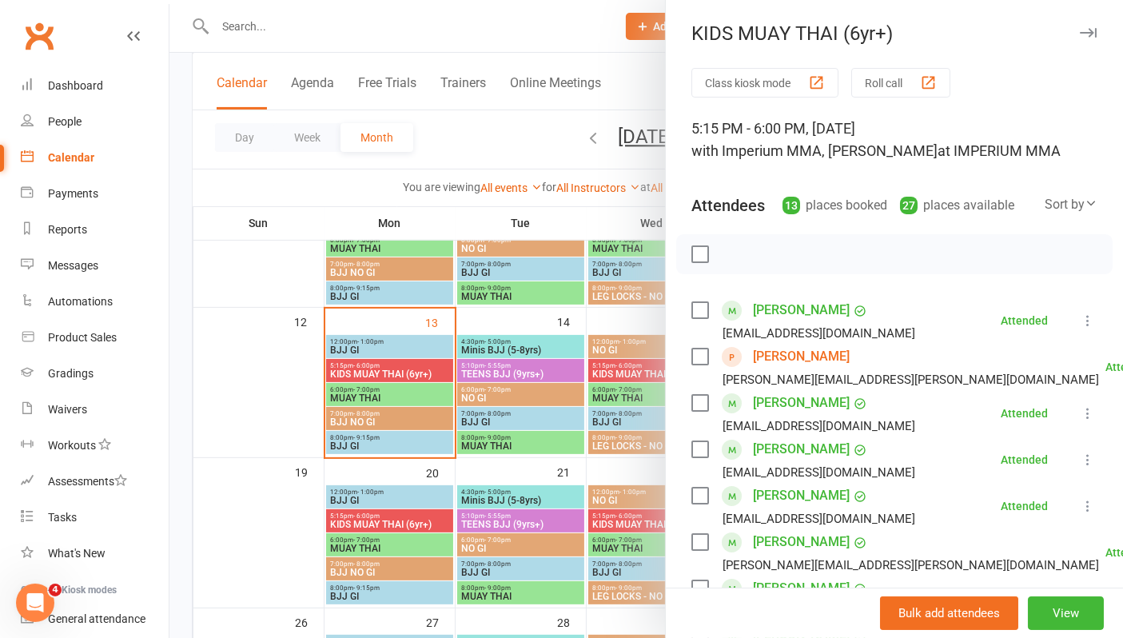
click at [1080, 34] on icon "button" at bounding box center [1088, 33] width 17 height 10
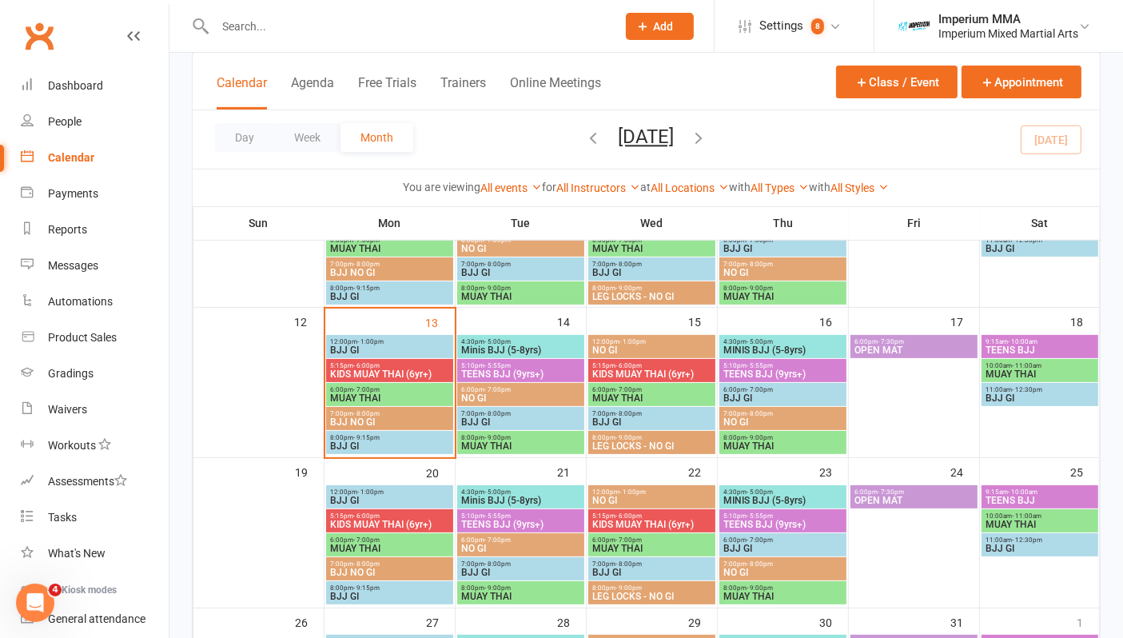
click at [285, 28] on input "text" at bounding box center [407, 26] width 395 height 22
type input "m"
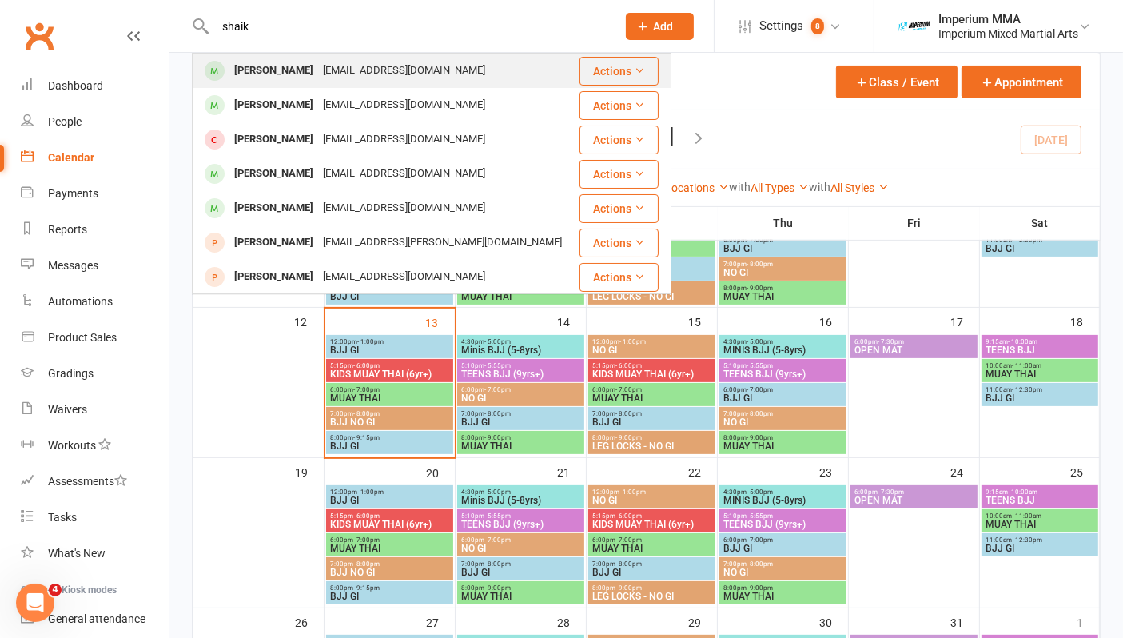
type input "shaik"
click at [306, 66] on div "mudassar shaikh" at bounding box center [273, 70] width 89 height 23
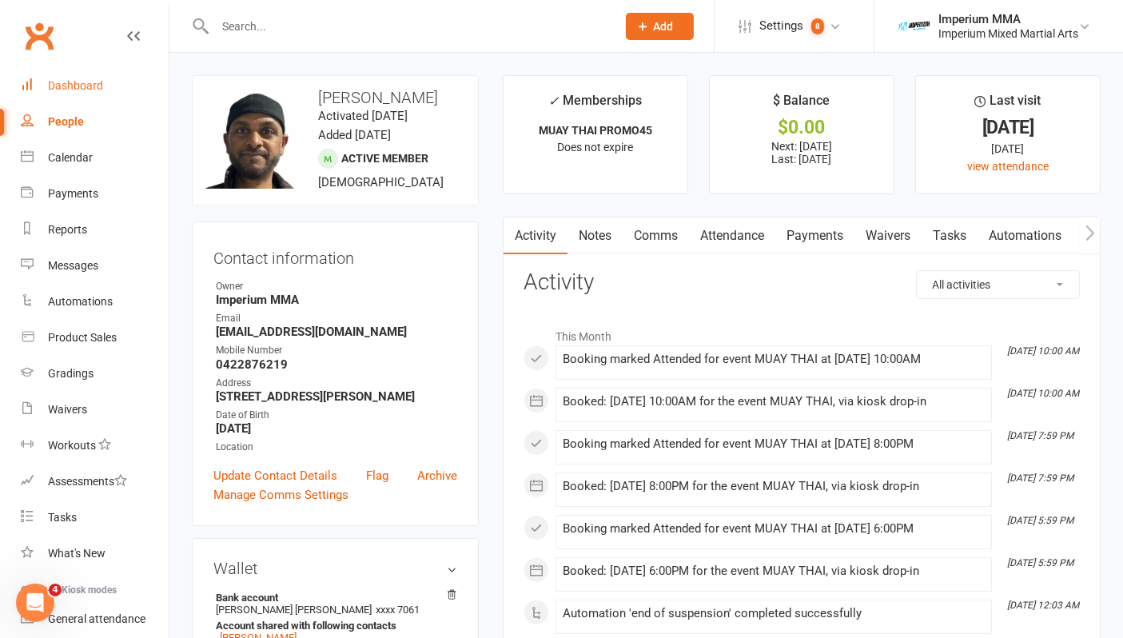
drag, startPoint x: 62, startPoint y: 80, endPoint x: 158, endPoint y: 106, distance: 98.5
click at [63, 80] on div "Dashboard" at bounding box center [75, 85] width 55 height 13
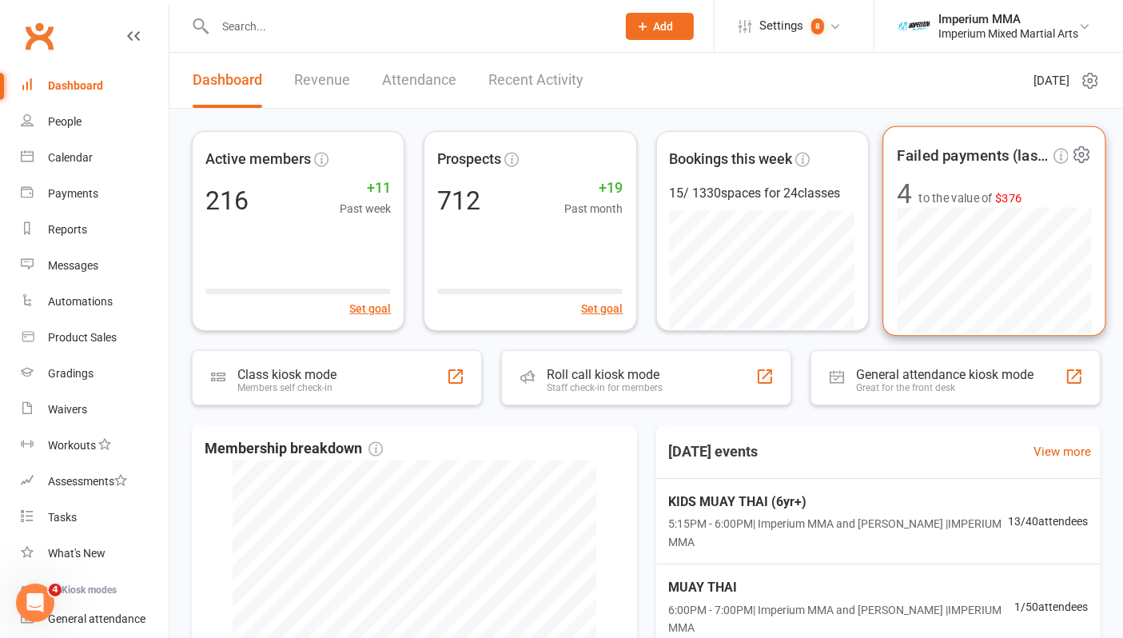
click at [980, 159] on span "Failed payments (last 30d)" at bounding box center [973, 155] width 153 height 24
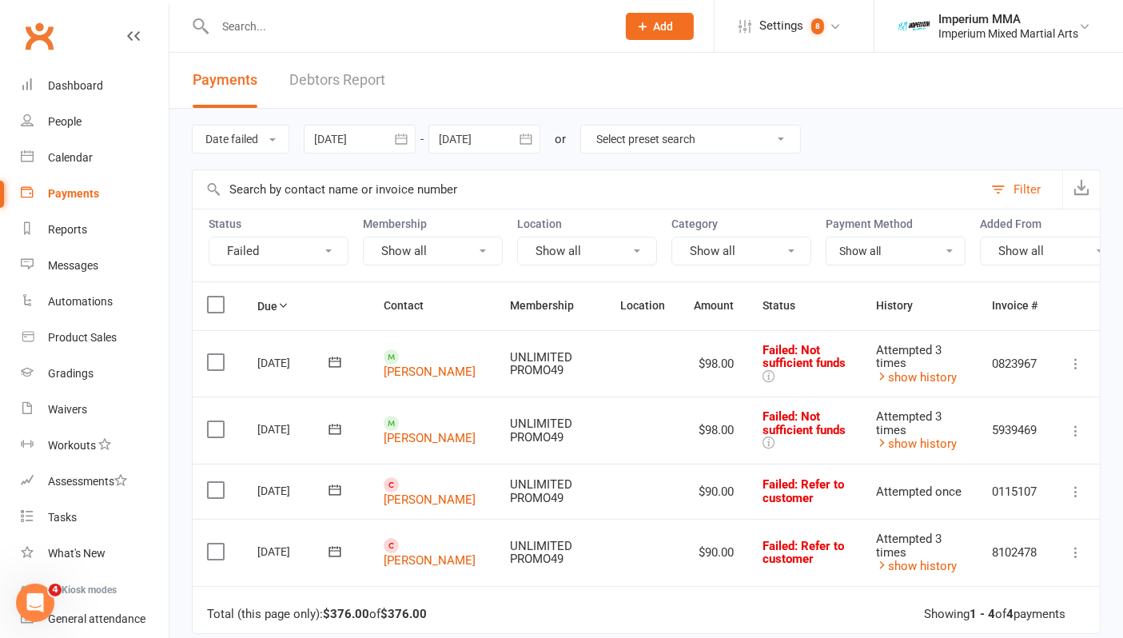
click at [331, 74] on link "Debtors Report" at bounding box center [337, 80] width 96 height 55
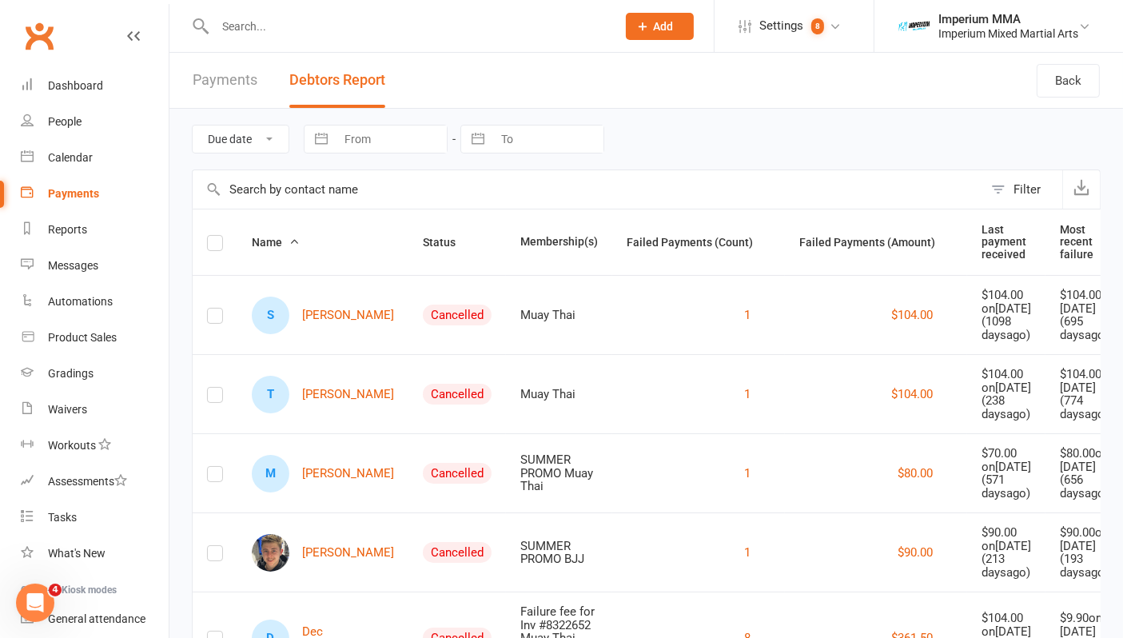
click at [223, 71] on link "Payments" at bounding box center [225, 80] width 65 height 55
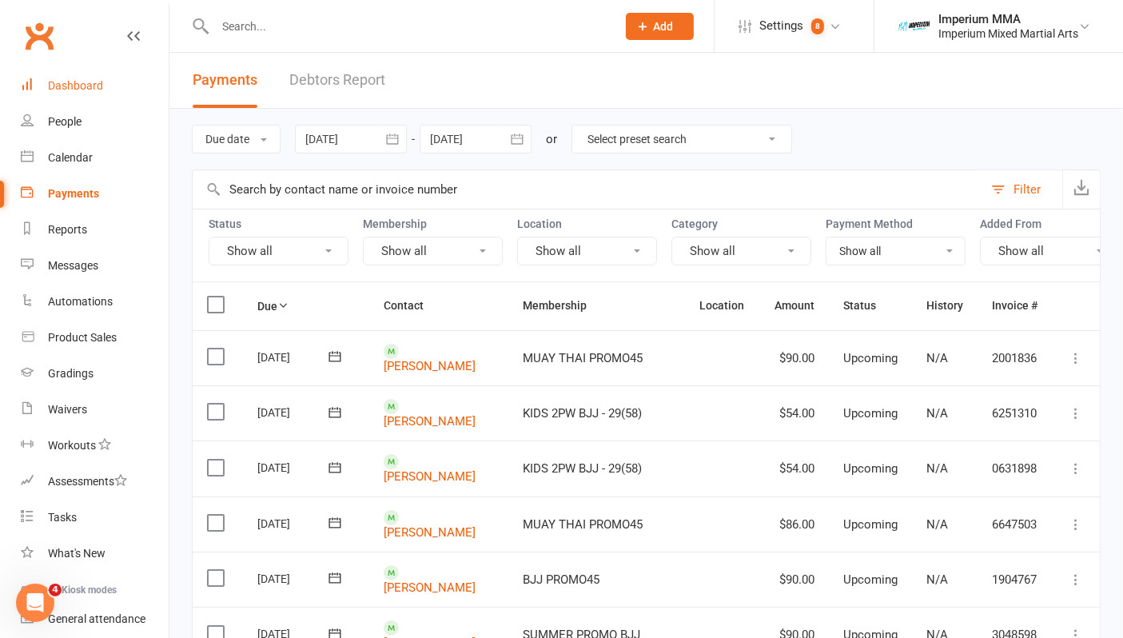
click at [69, 91] on div "Dashboard" at bounding box center [75, 85] width 55 height 13
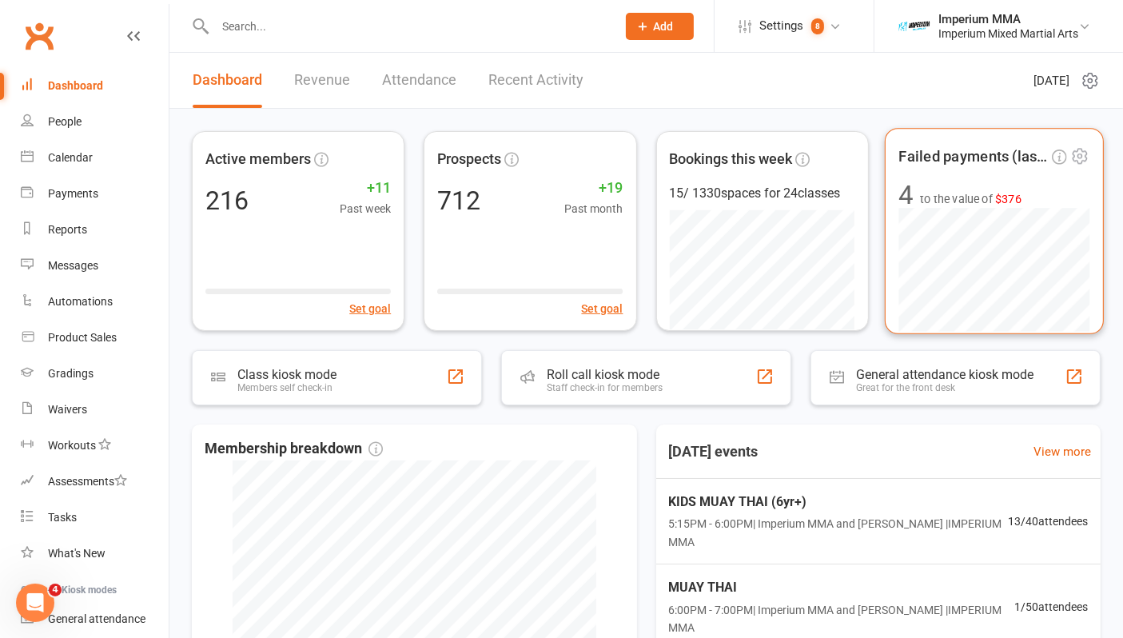
click at [987, 154] on span "Failed payments (last 30d)" at bounding box center [974, 157] width 150 height 24
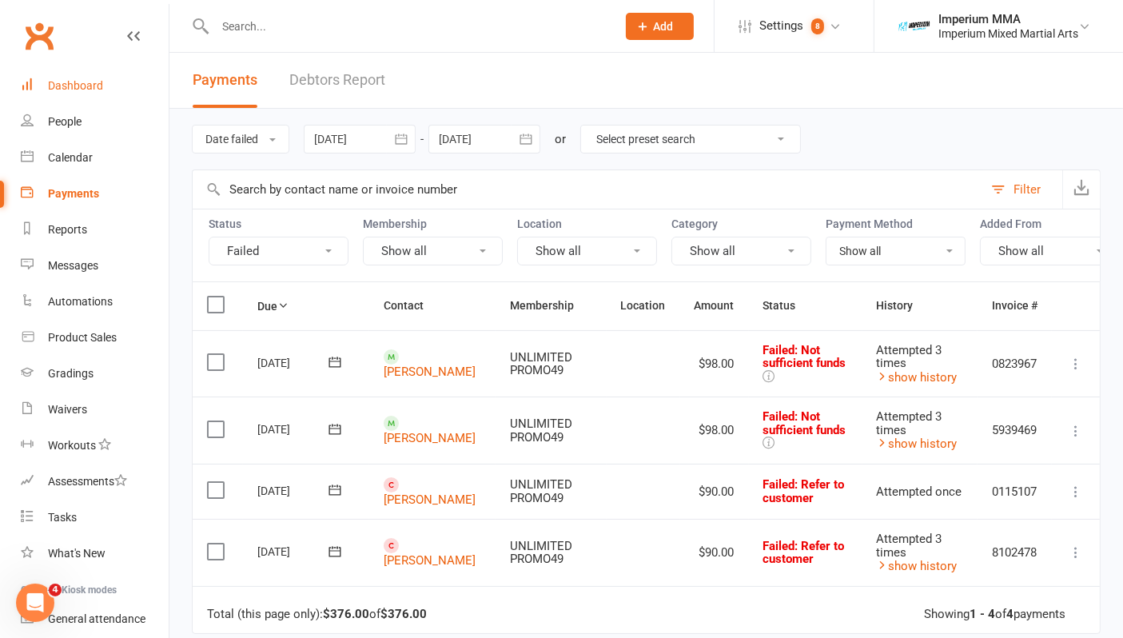
click at [39, 90] on link "Dashboard" at bounding box center [95, 86] width 148 height 36
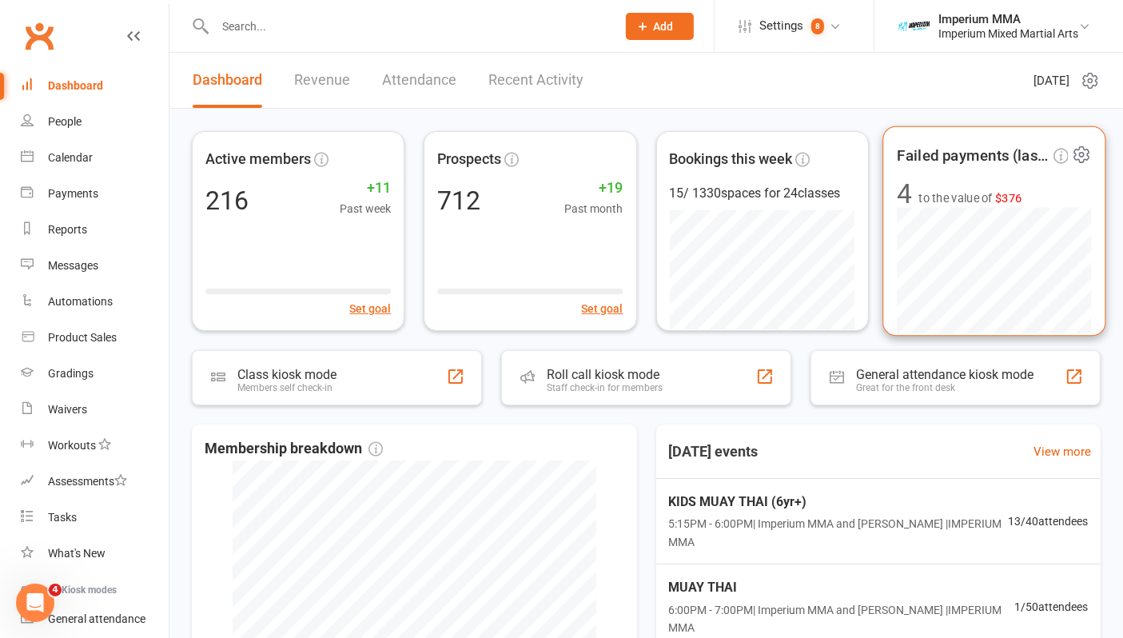
click at [1014, 199] on span "$376" at bounding box center [1009, 198] width 27 height 14
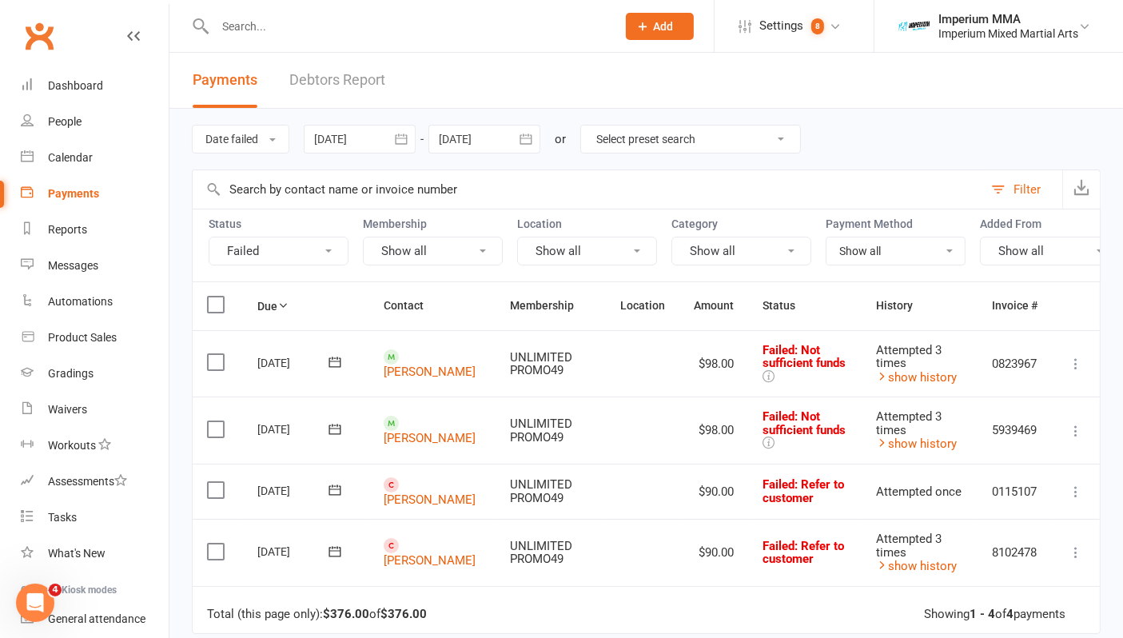
click at [1076, 372] on icon at bounding box center [1076, 364] width 16 height 16
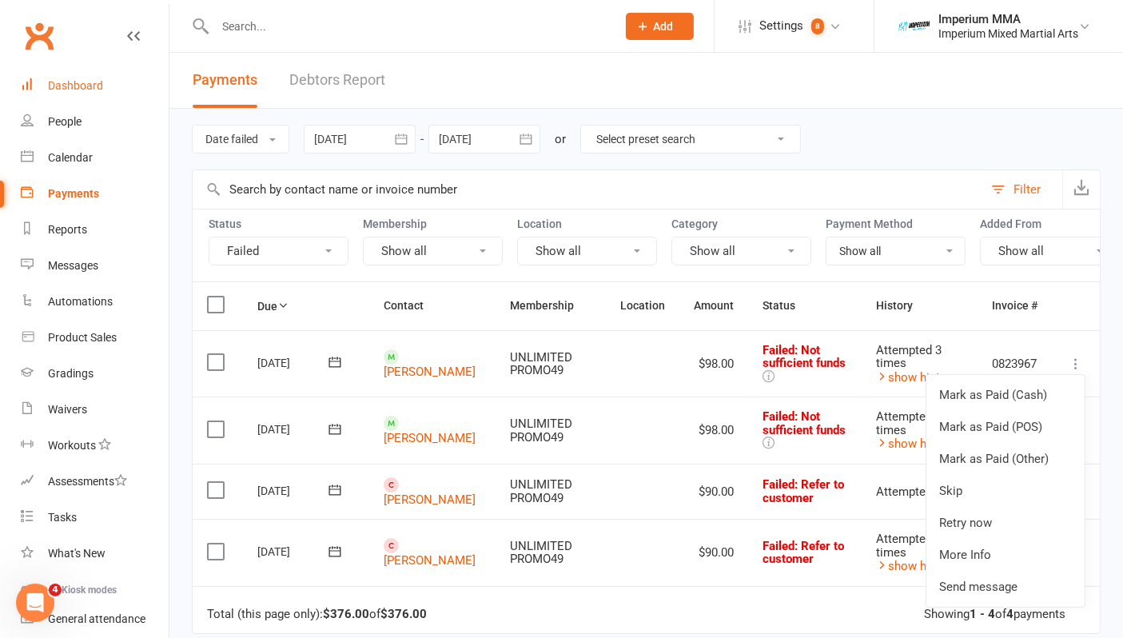
click at [64, 86] on div "Dashboard" at bounding box center [75, 85] width 55 height 13
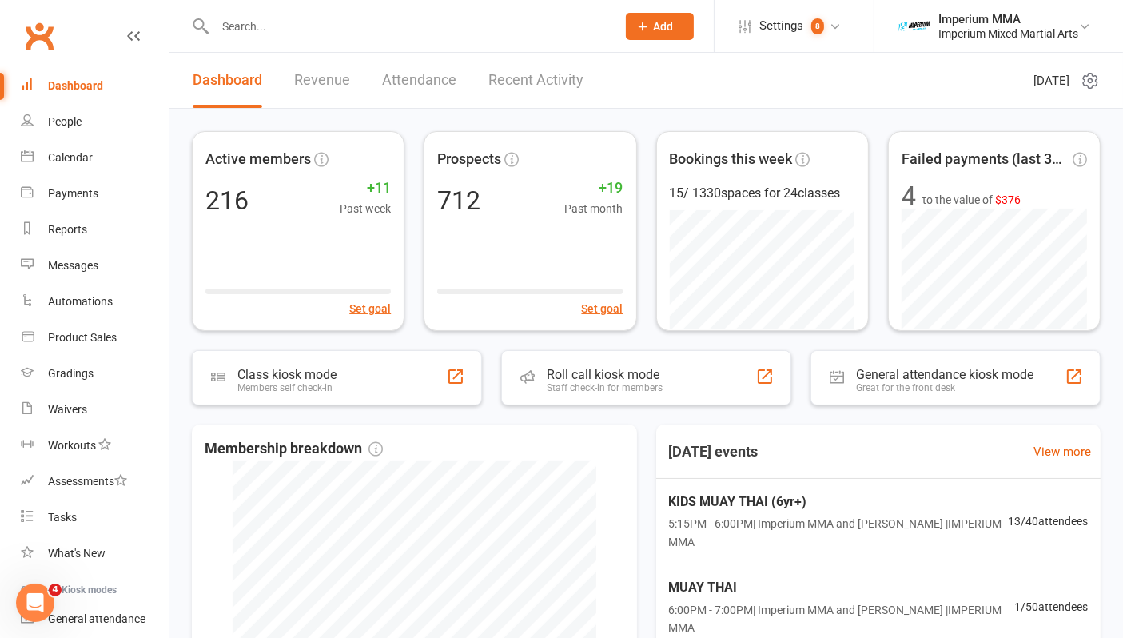
click at [21, 68] on link "Dashboard" at bounding box center [95, 86] width 148 height 36
click at [72, 153] on div "Calendar" at bounding box center [70, 157] width 45 height 13
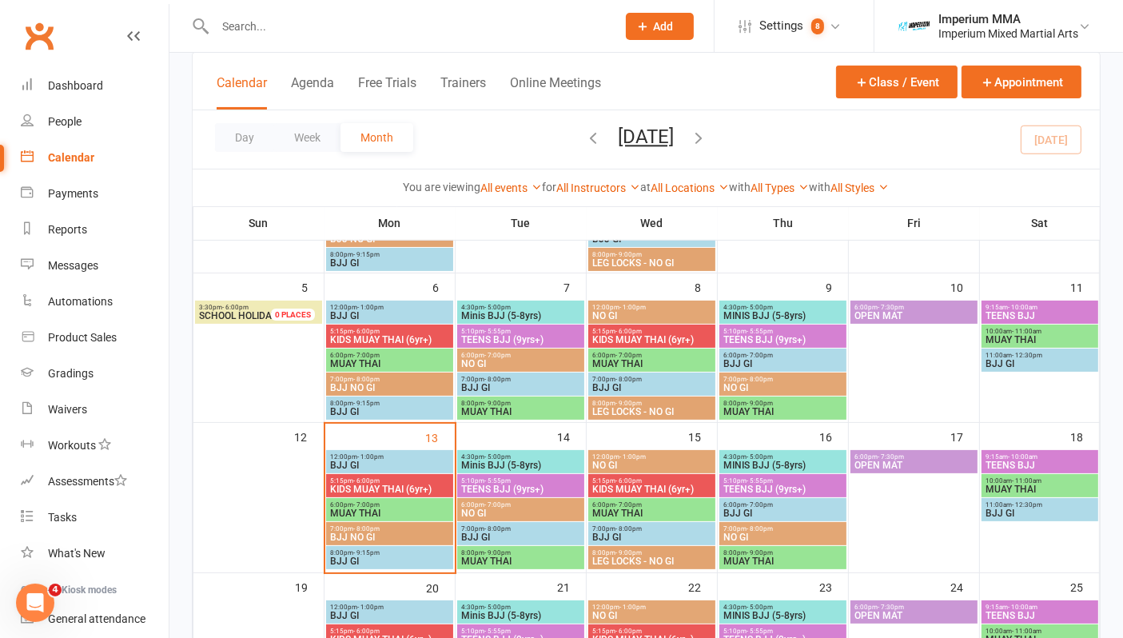
scroll to position [266, 0]
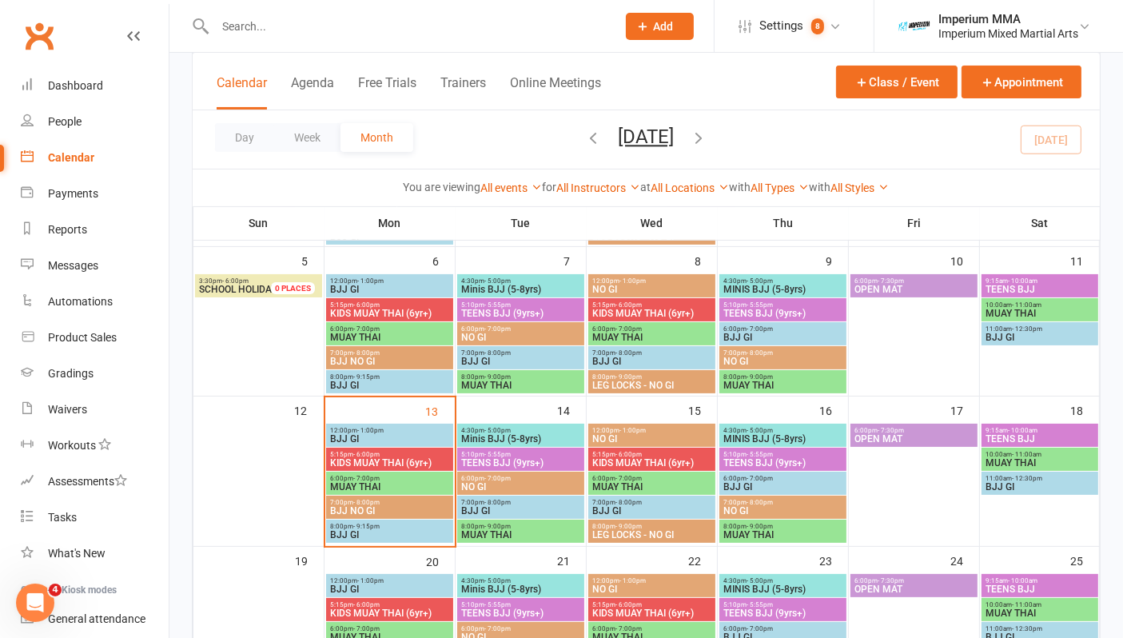
click at [380, 451] on span "5:15pm - 6:00pm" at bounding box center [389, 454] width 121 height 7
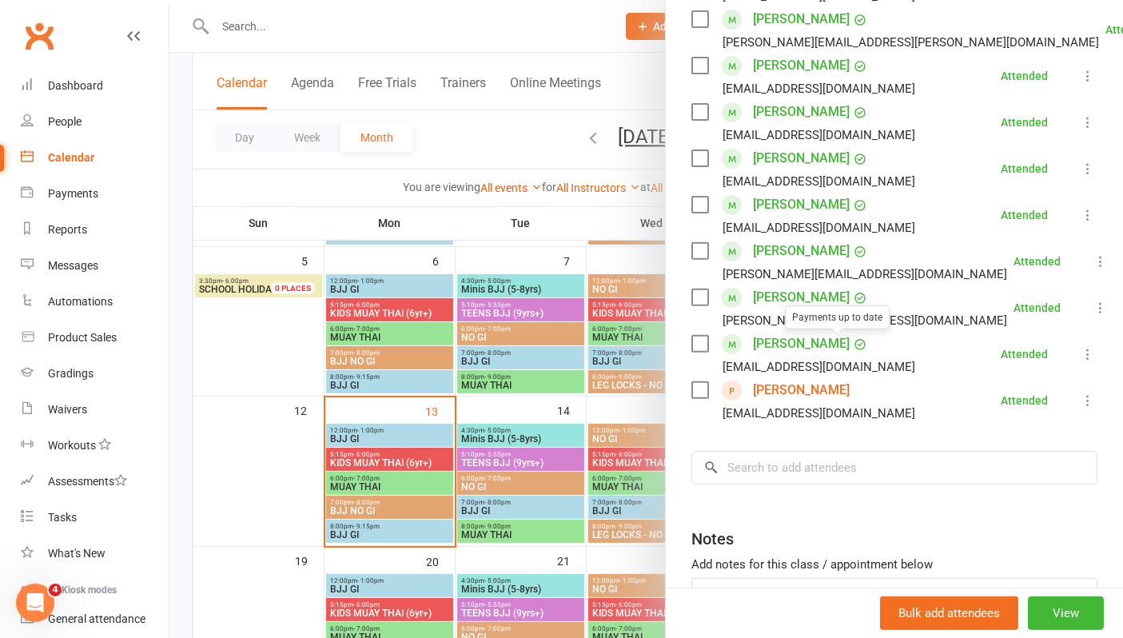
scroll to position [533, 0]
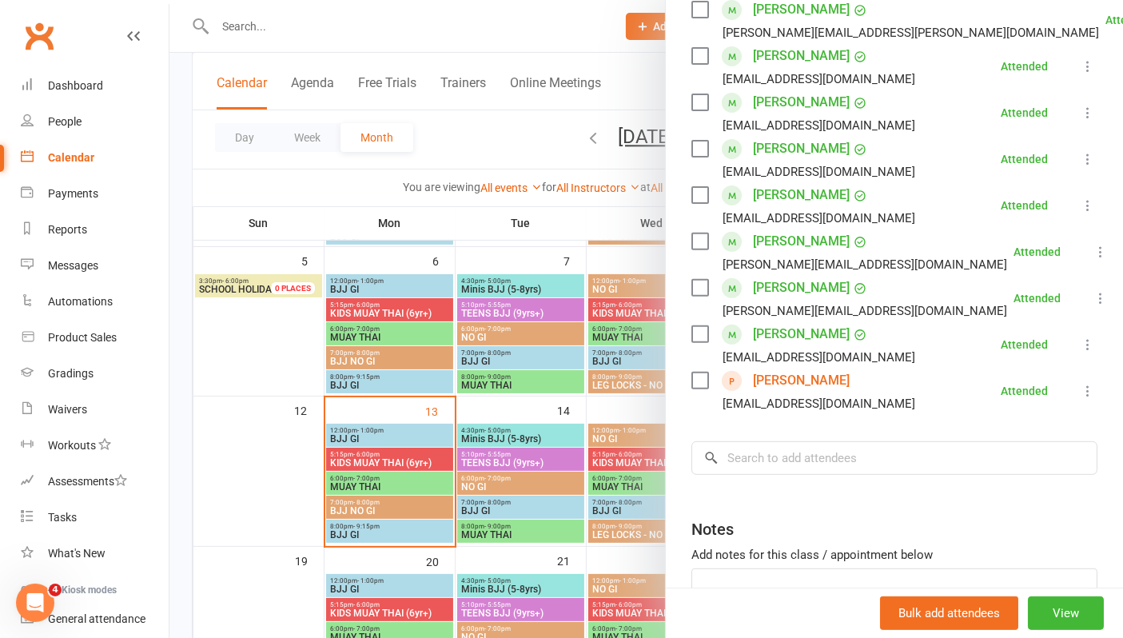
click at [792, 381] on link "Jennifer Woolfe" at bounding box center [801, 381] width 97 height 26
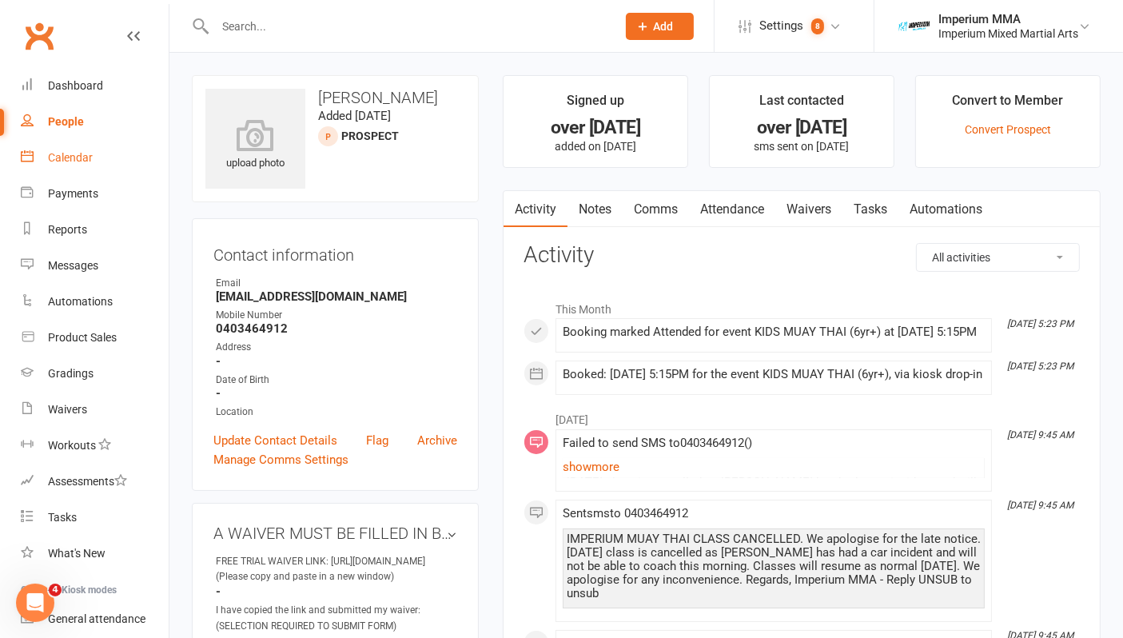
click at [68, 153] on div "Calendar" at bounding box center [70, 157] width 45 height 13
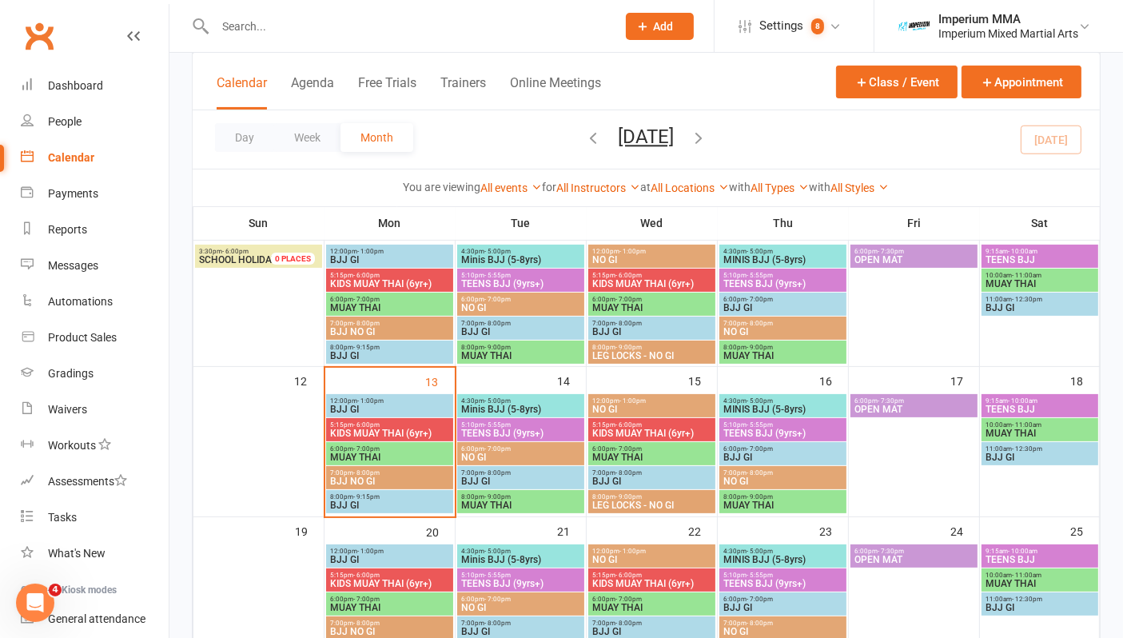
scroll to position [266, 0]
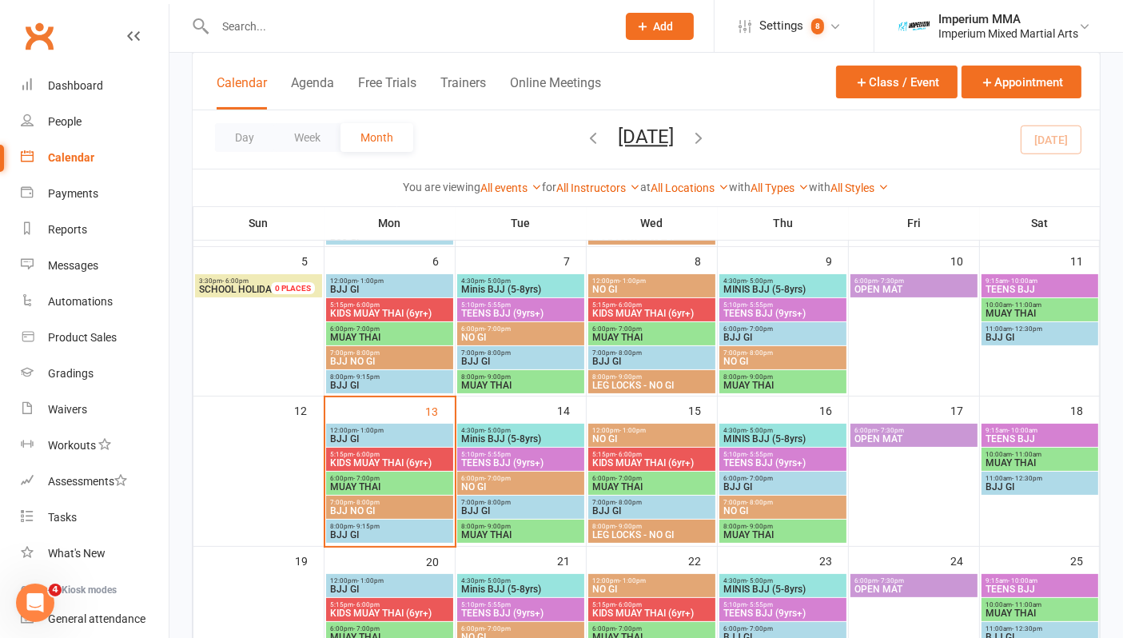
click at [377, 458] on span "KIDS MUAY THAI (6yr+)" at bounding box center [389, 463] width 121 height 10
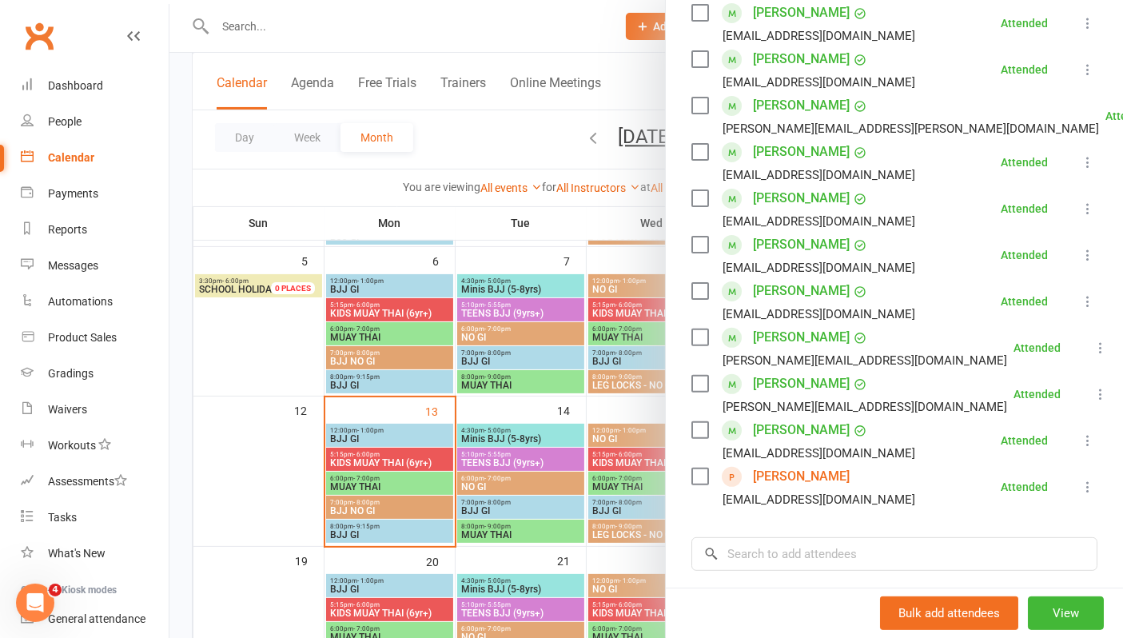
scroll to position [444, 0]
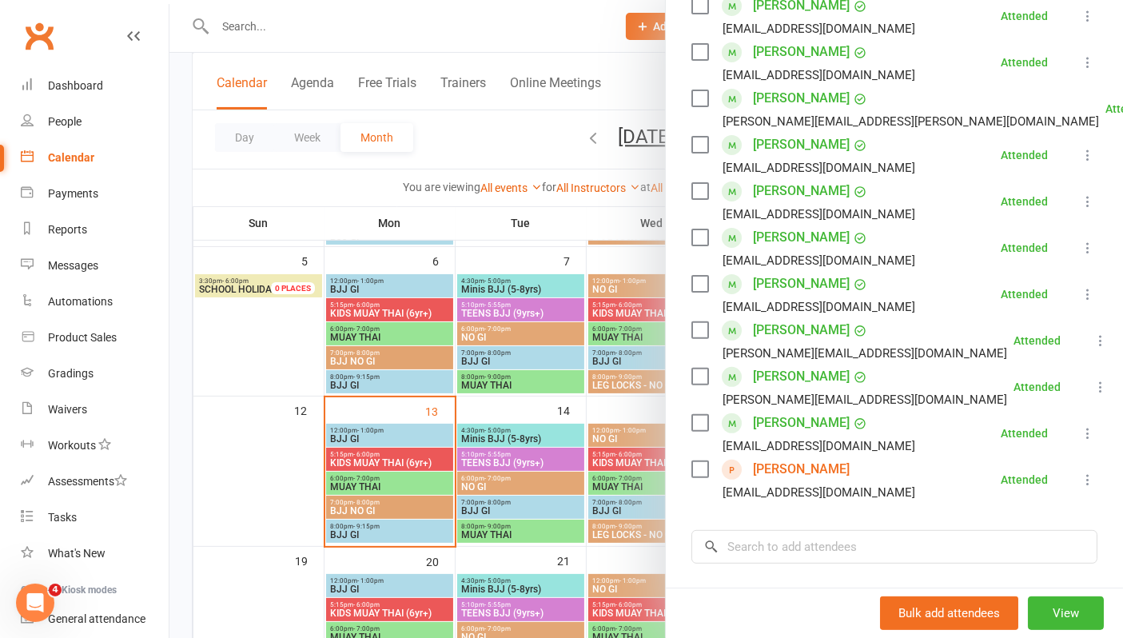
click at [1080, 480] on icon at bounding box center [1088, 480] width 16 height 16
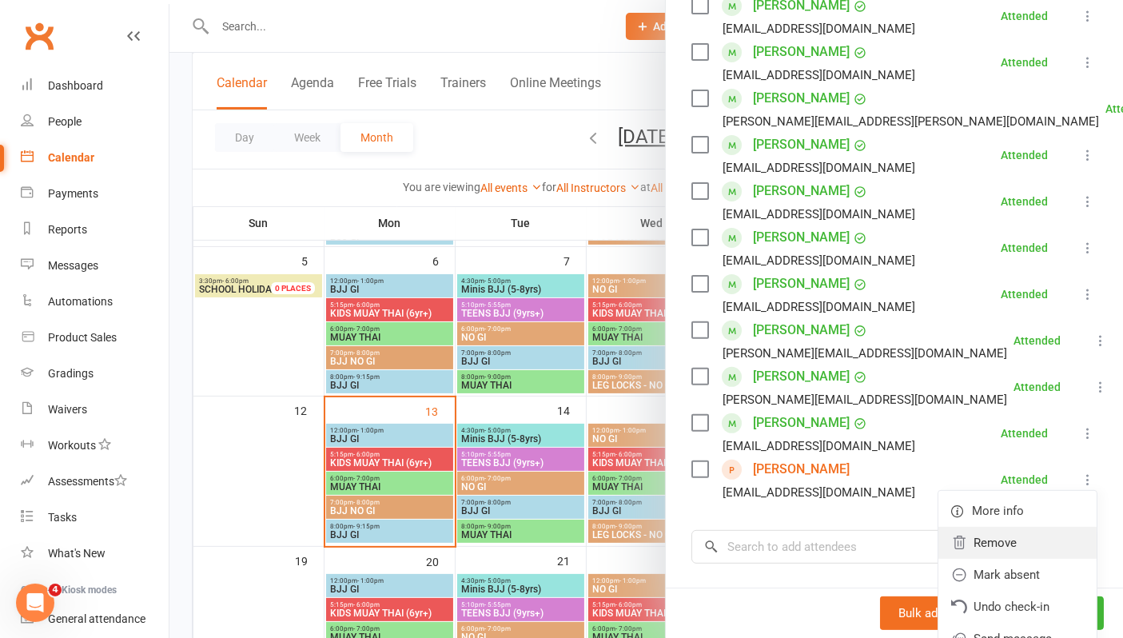
click at [974, 544] on link "Remove" at bounding box center [1018, 543] width 158 height 32
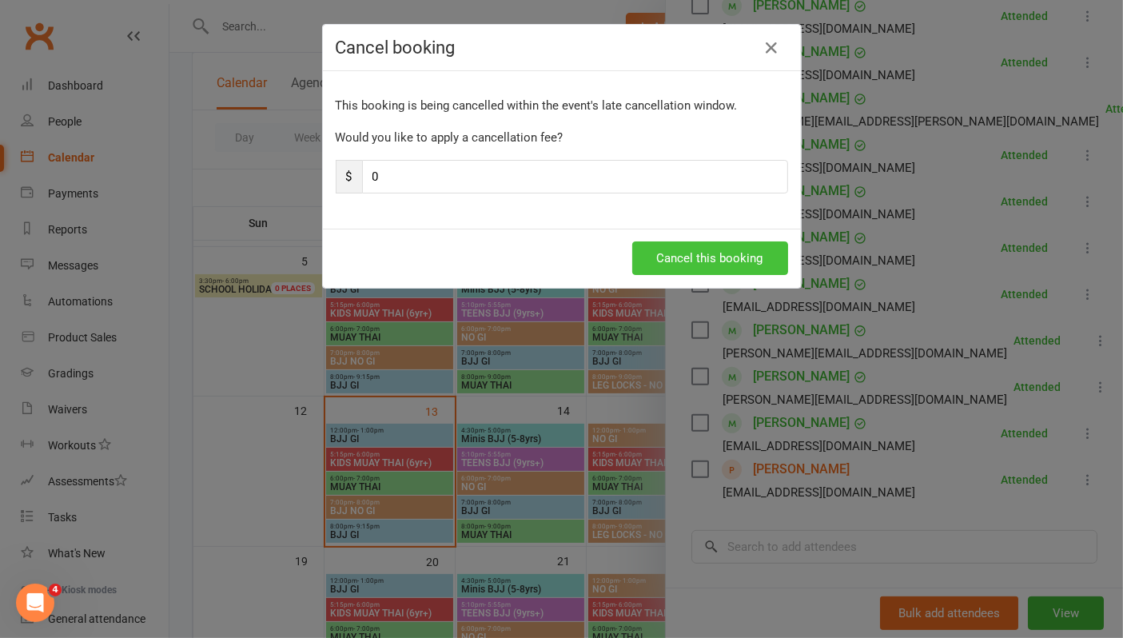
click at [733, 255] on button "Cancel this booking" at bounding box center [711, 258] width 156 height 34
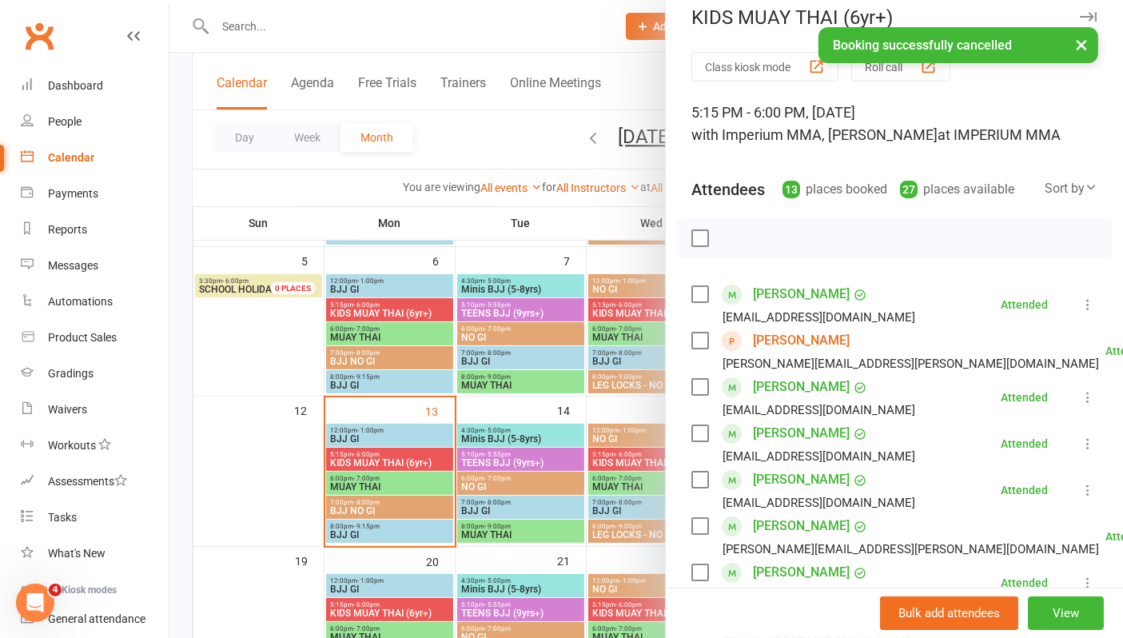
scroll to position [0, 0]
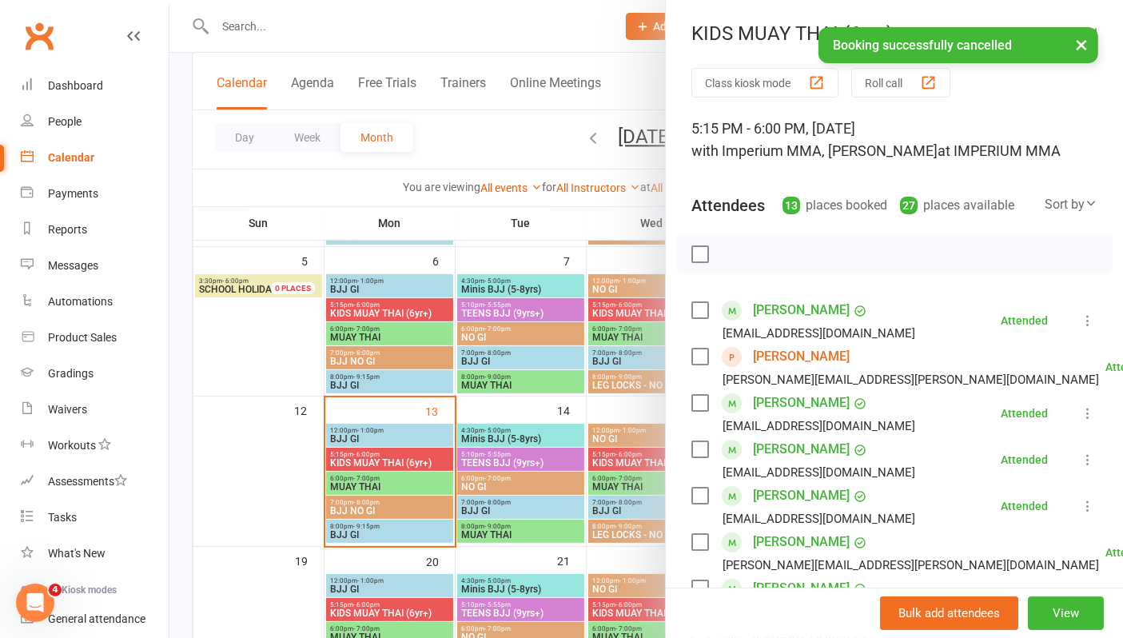
click at [523, 21] on div at bounding box center [647, 319] width 954 height 638
